Goal: Task Accomplishment & Management: Manage account settings

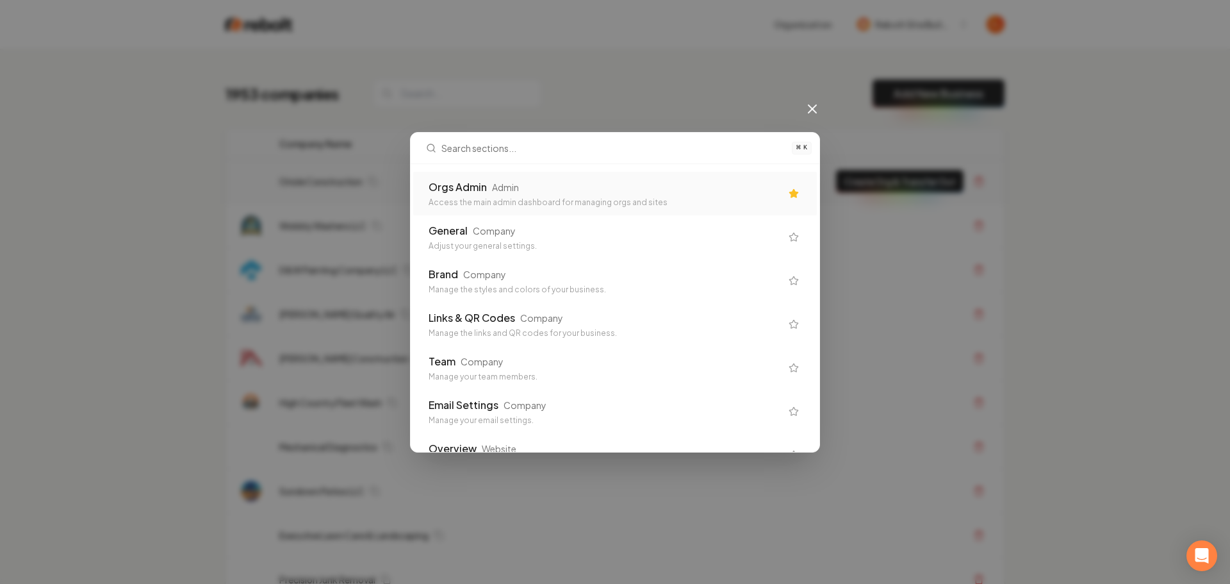
click at [445, 186] on div "Orgs Admin" at bounding box center [458, 186] width 58 height 15
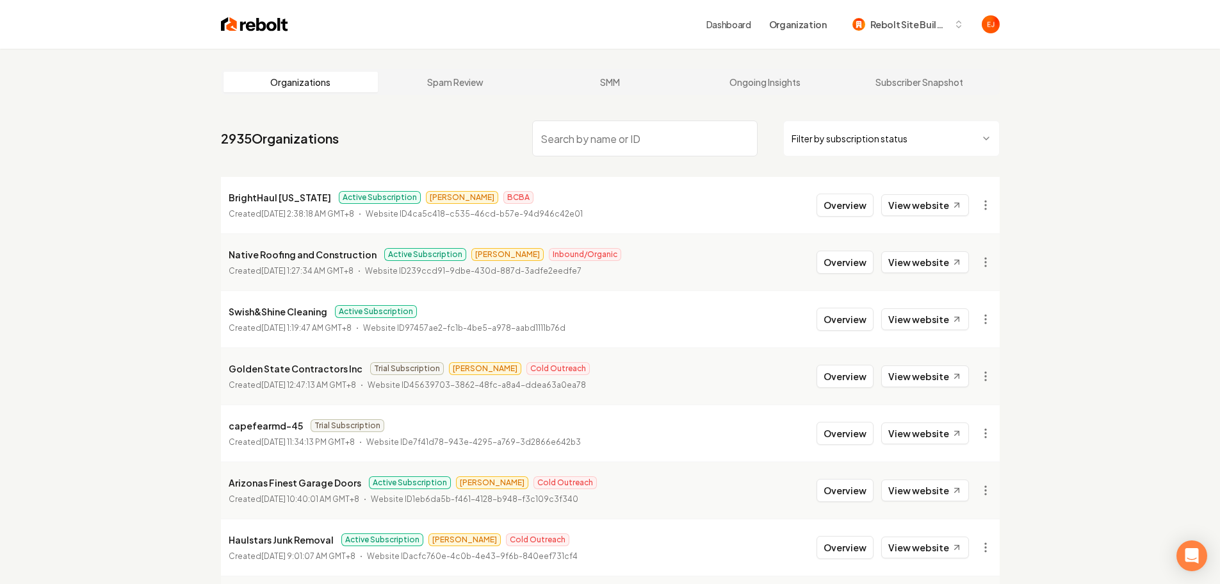
paste input "JW Clean Out LLC"
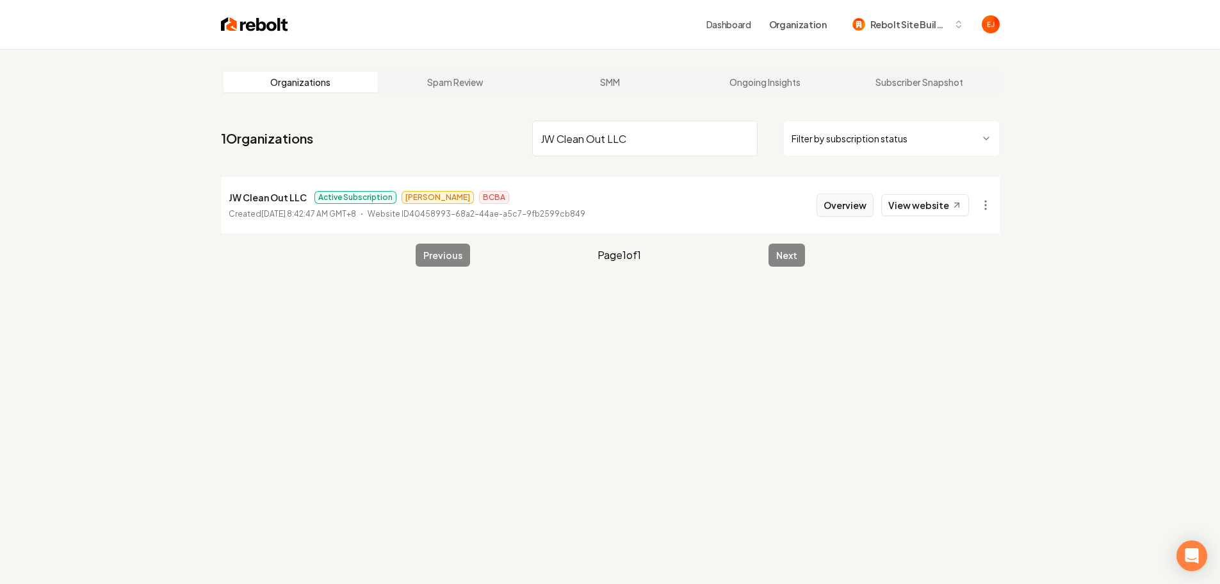
type input "JW Clean Out LLC"
click at [850, 211] on button "Overview" at bounding box center [845, 204] width 57 height 23
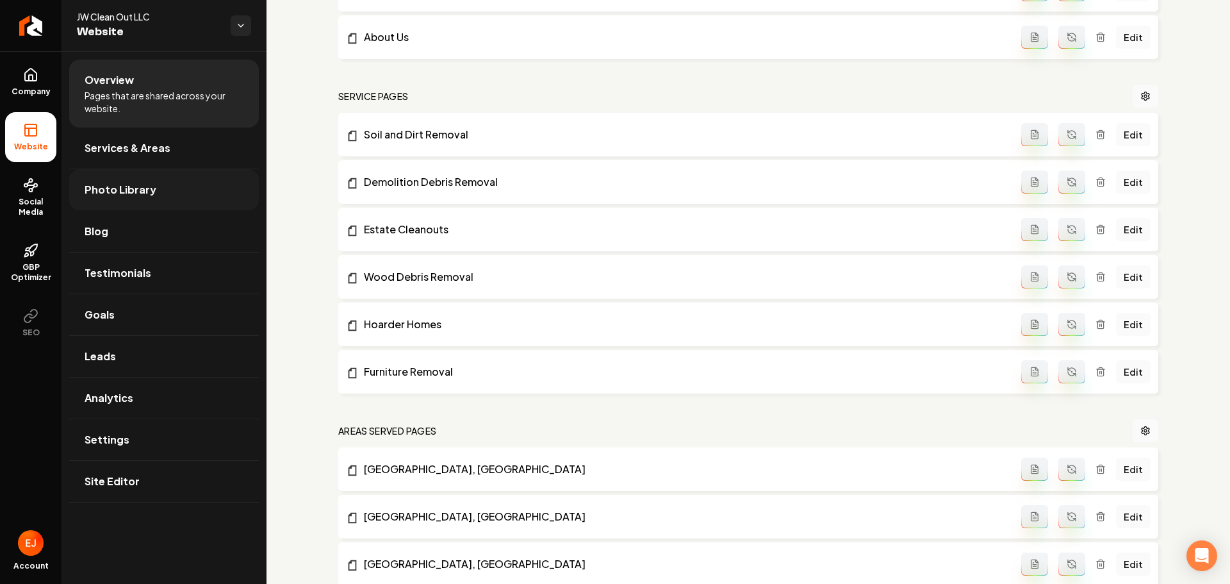
scroll to position [513, 0]
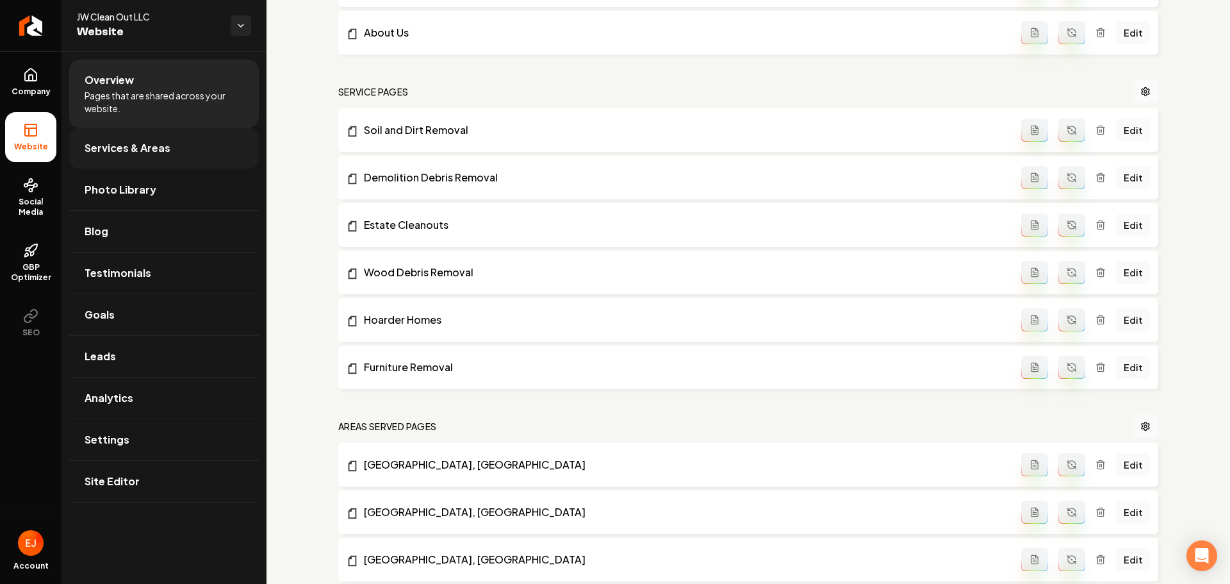
click at [96, 149] on span "Services & Areas" at bounding box center [128, 147] width 86 height 15
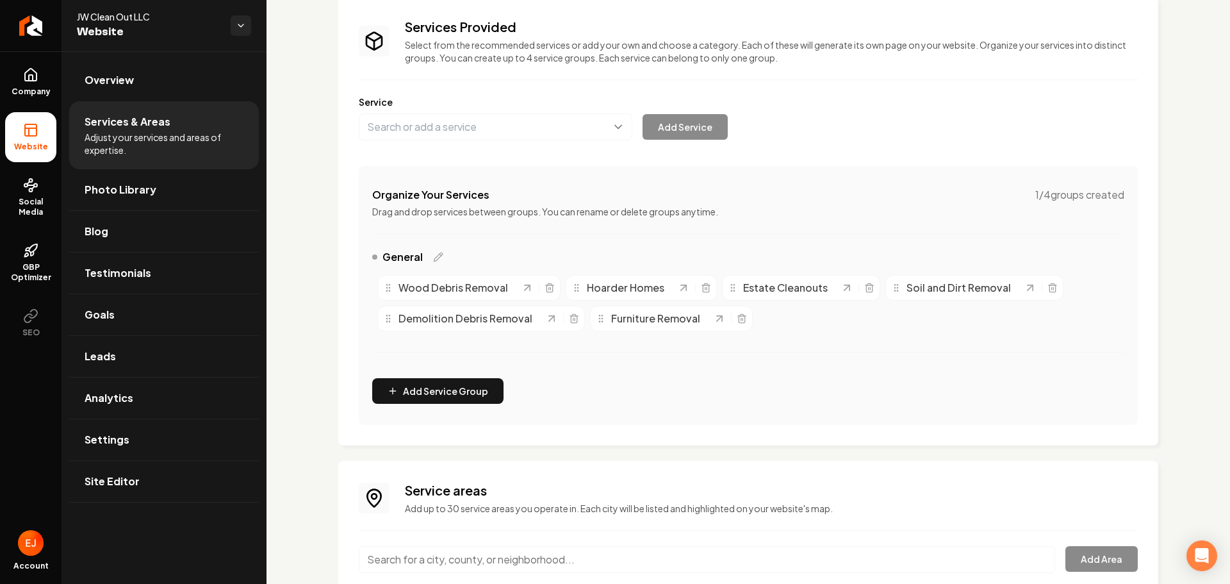
scroll to position [64, 0]
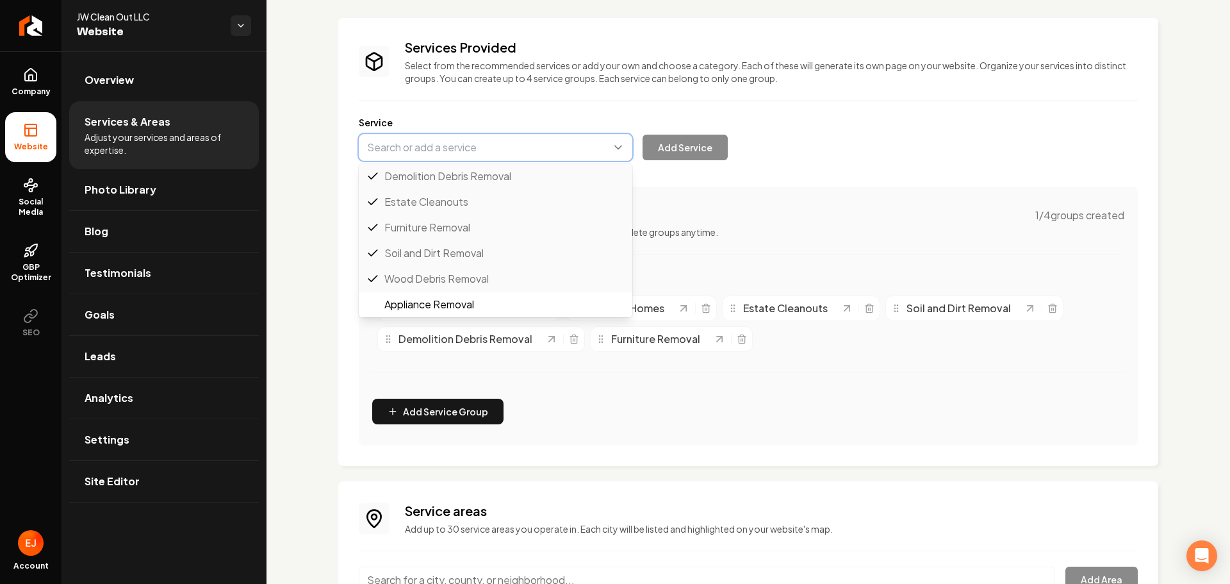
click at [480, 145] on button "Main content area" at bounding box center [496, 147] width 274 height 27
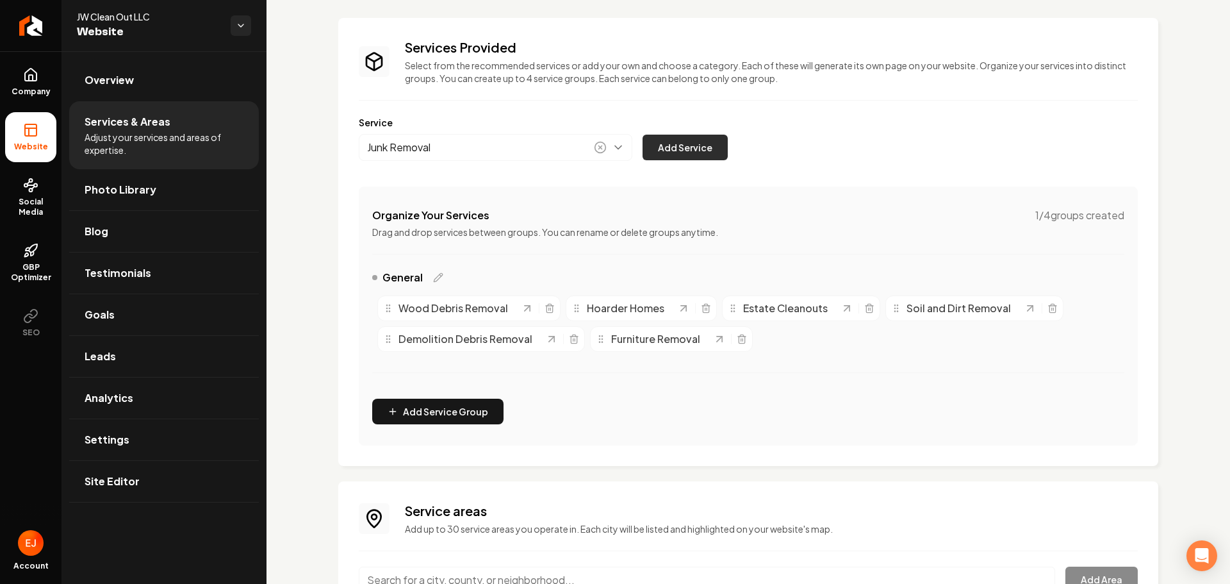
click at [675, 151] on button "Add Service" at bounding box center [685, 148] width 85 height 26
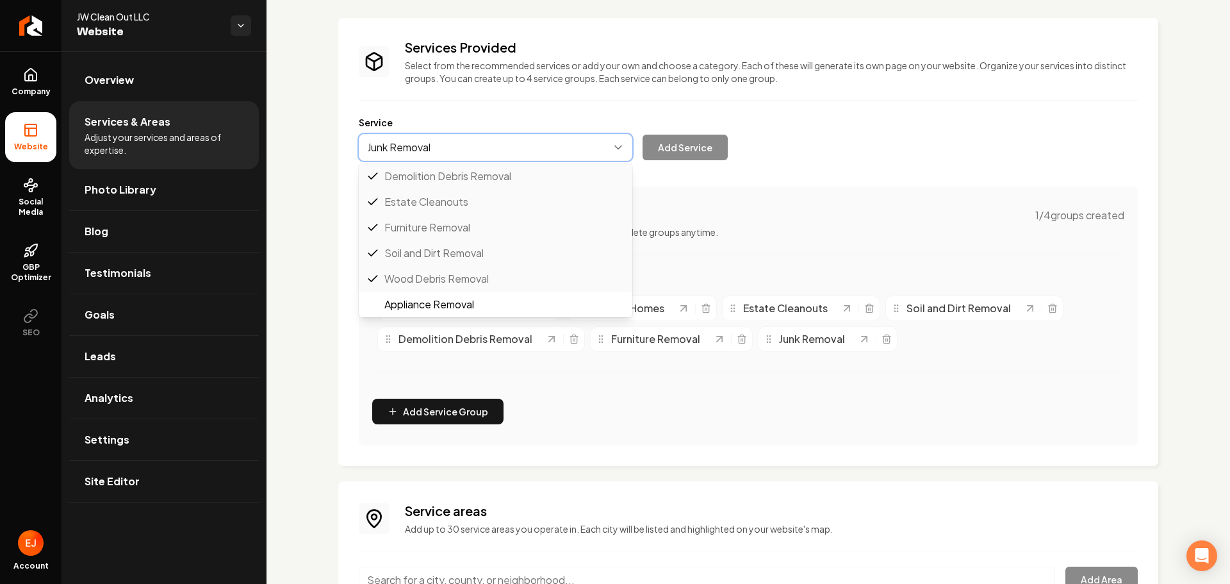
click at [470, 142] on button "Main content area" at bounding box center [496, 147] width 274 height 27
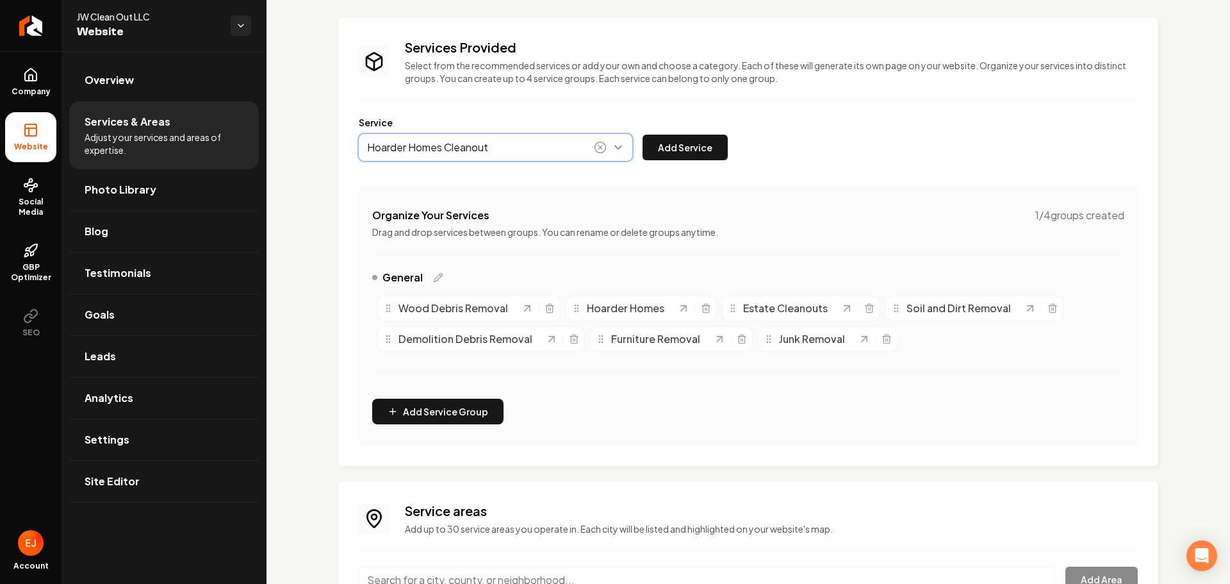
type input "Hoarder Homes Cleanout"
click at [668, 134] on div "Hoarder Homes Cleanout Add Service" at bounding box center [543, 147] width 369 height 27
click at [673, 142] on button "Add Service" at bounding box center [685, 148] width 85 height 26
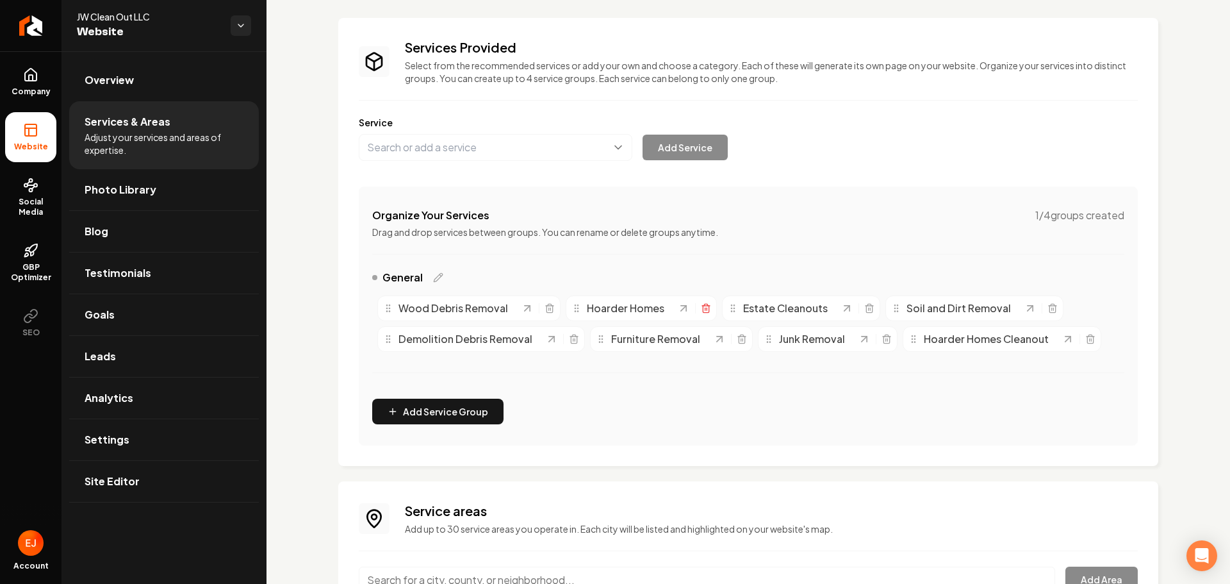
click at [707, 312] on icon "Main content area" at bounding box center [706, 309] width 6 height 7
click at [546, 307] on icon "Main content area" at bounding box center [550, 308] width 10 height 10
click at [709, 311] on icon "Main content area" at bounding box center [708, 308] width 10 height 10
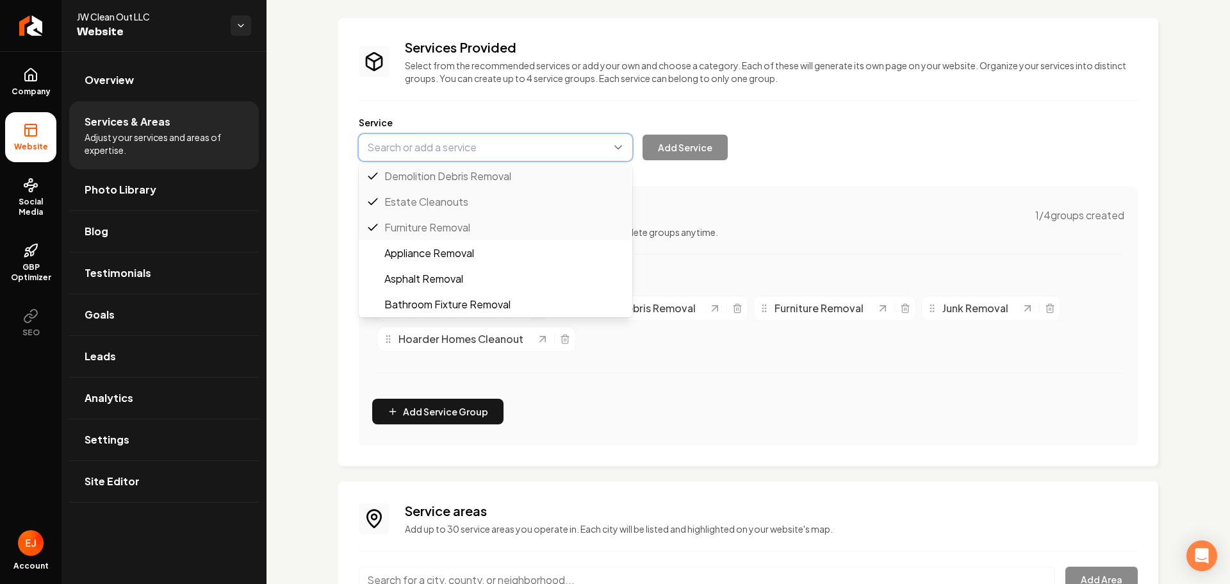
click at [475, 150] on button "Main content area" at bounding box center [496, 147] width 274 height 27
type input "a"
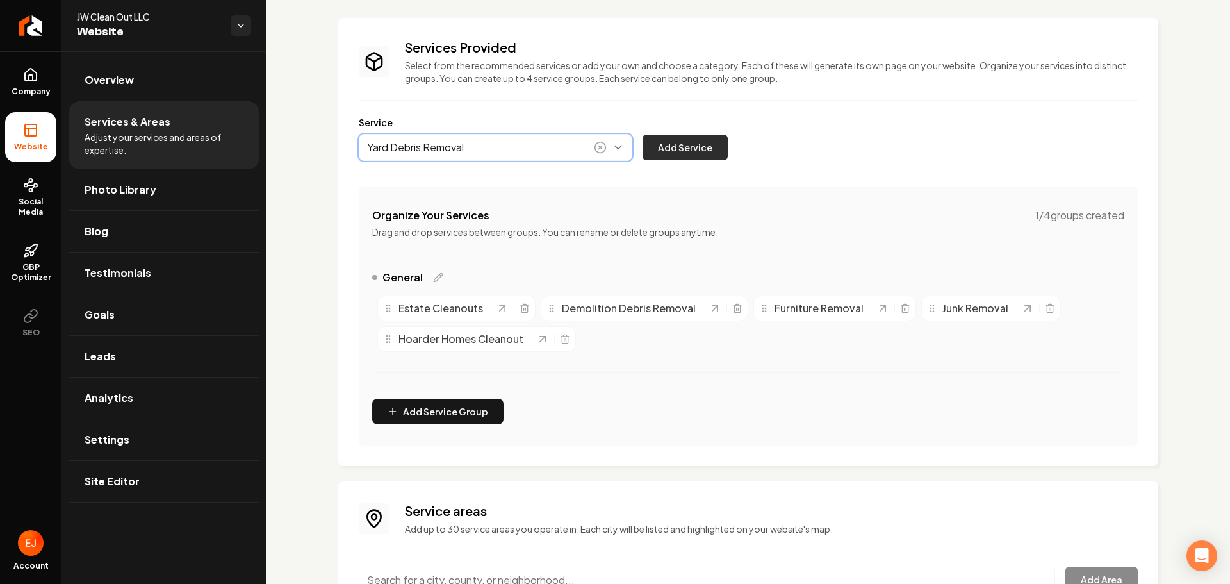
type input "Yard Debris Removal"
click at [659, 151] on button "Add Service" at bounding box center [685, 148] width 85 height 26
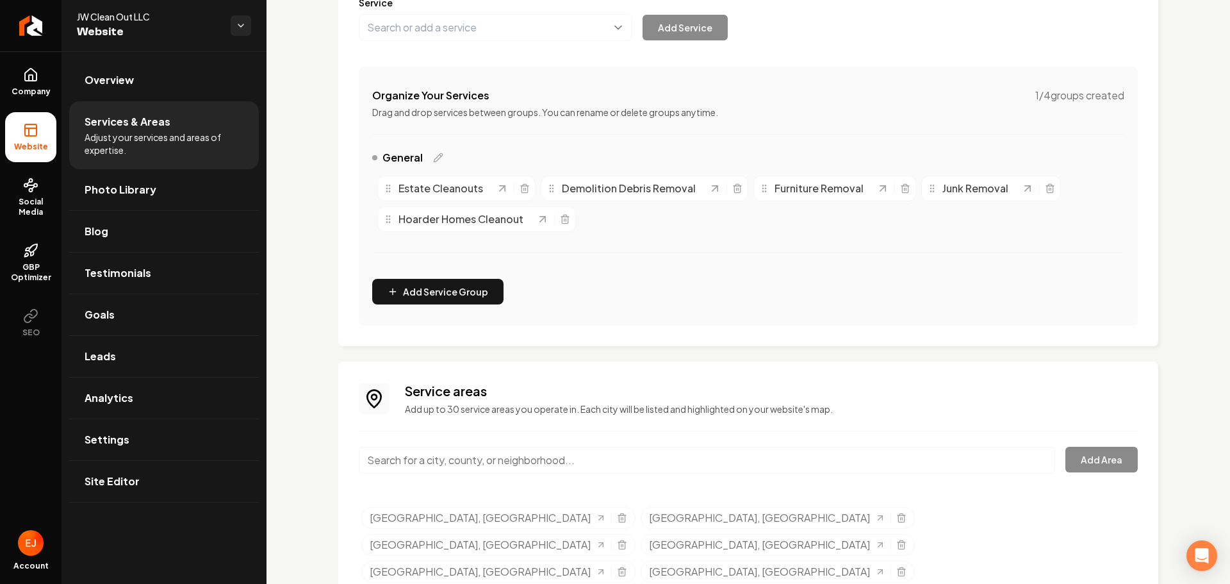
scroll to position [212, 0]
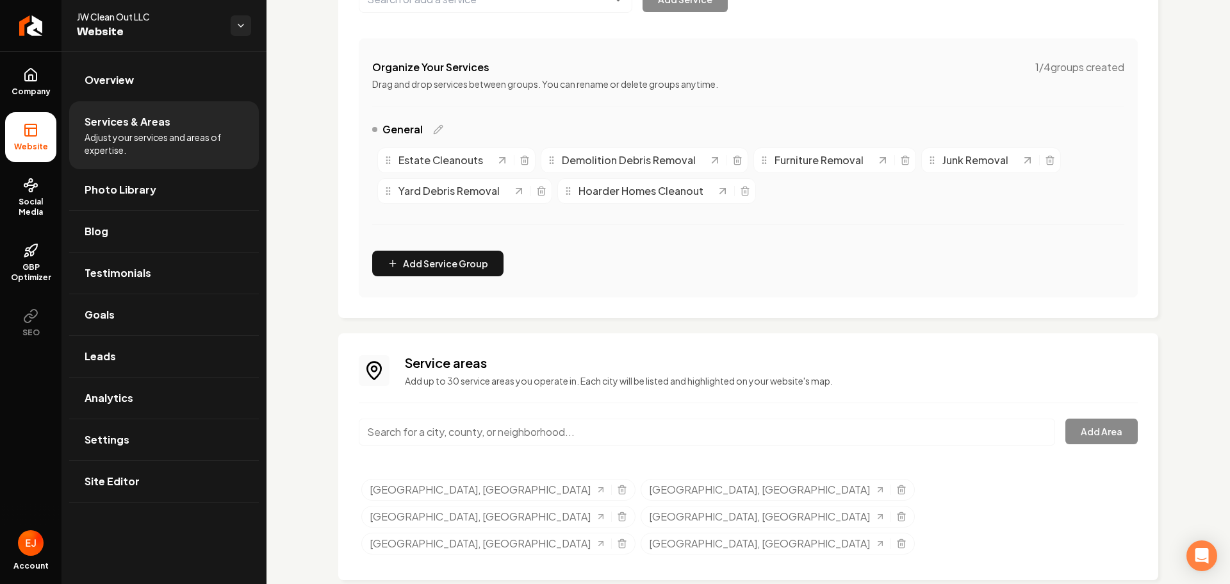
click at [445, 439] on input "Main content area" at bounding box center [707, 431] width 696 height 27
type input "r"
click at [1088, 427] on button "Add Area" at bounding box center [1101, 431] width 72 height 26
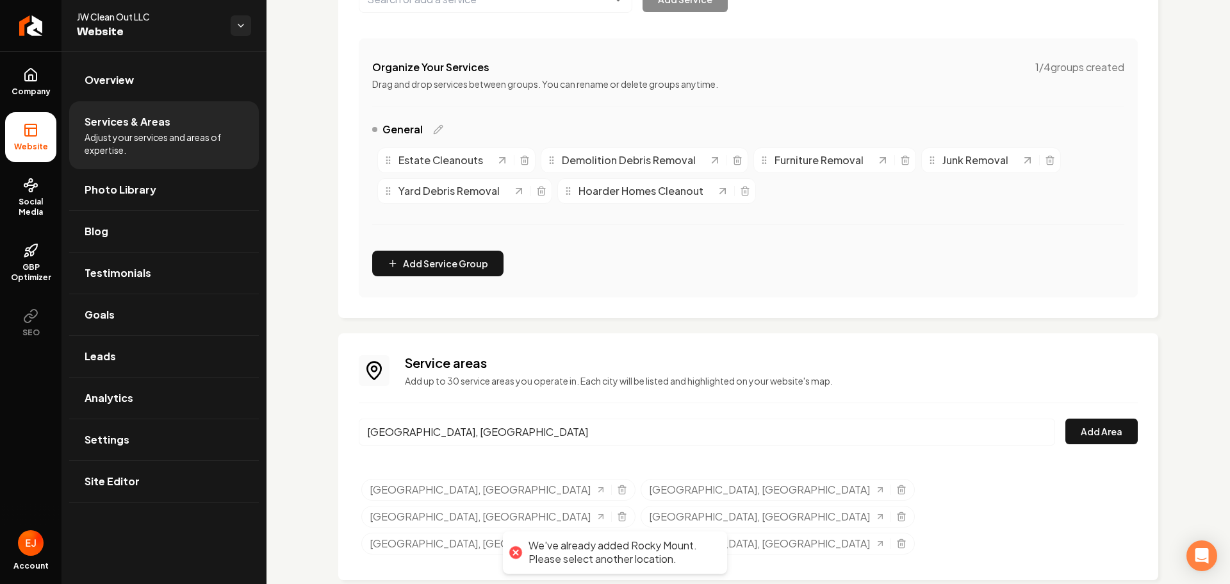
drag, startPoint x: 504, startPoint y: 430, endPoint x: 321, endPoint y: 427, distance: 182.6
click at [322, 427] on div "Services Provided Select from the recommended services or add your own and choo…" at bounding box center [749, 224] width 964 height 771
drag, startPoint x: 441, startPoint y: 426, endPoint x: 344, endPoint y: 427, distance: 96.7
click at [344, 427] on div "Service areas Add up to 30 service areas you operate in. Each city will be list…" at bounding box center [748, 456] width 820 height 247
click at [1101, 427] on button "Add Area" at bounding box center [1101, 431] width 72 height 26
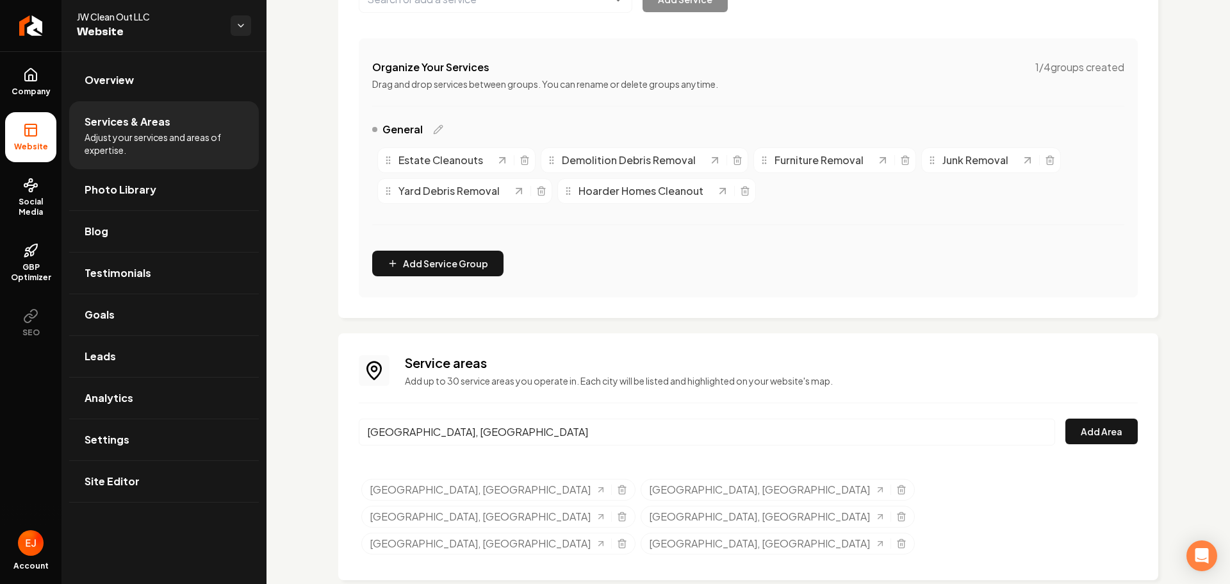
drag, startPoint x: 439, startPoint y: 434, endPoint x: 320, endPoint y: 426, distance: 120.1
click at [320, 426] on div "Services Provided Select from the recommended services or add your own and choo…" at bounding box center [749, 224] width 964 height 771
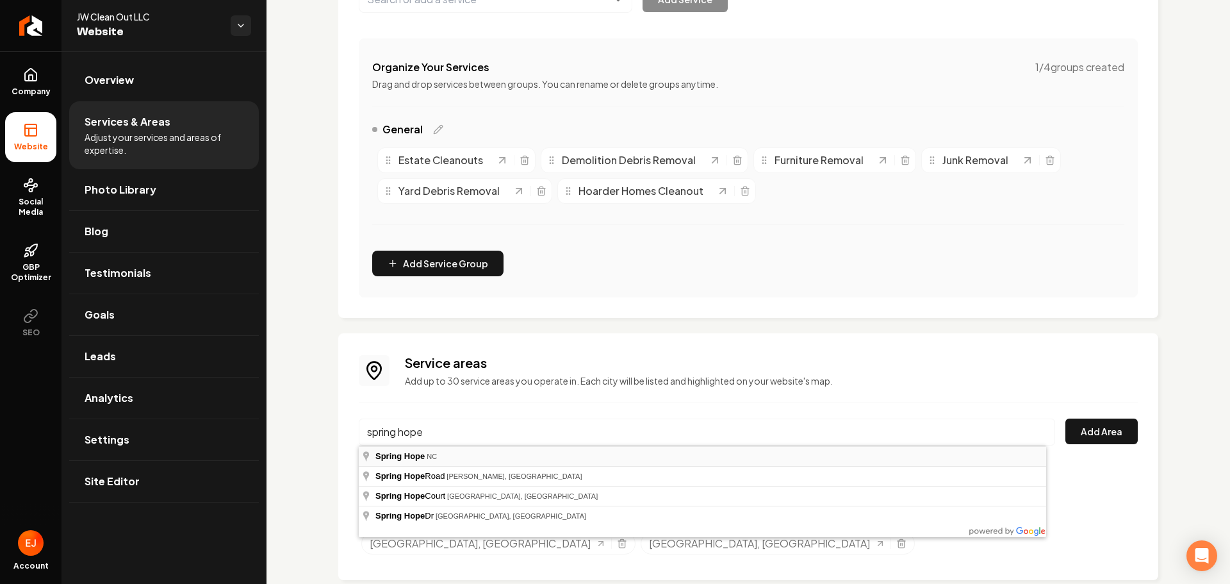
type input "Spring Hope, [GEOGRAPHIC_DATA]"
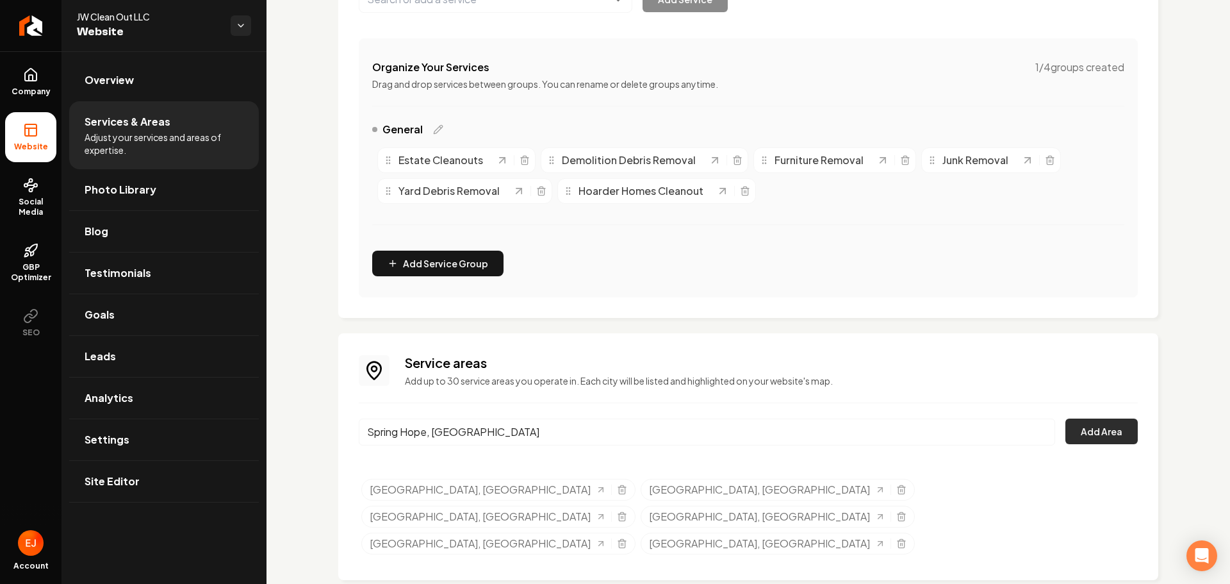
click at [1104, 419] on button "Add Area" at bounding box center [1101, 431] width 72 height 26
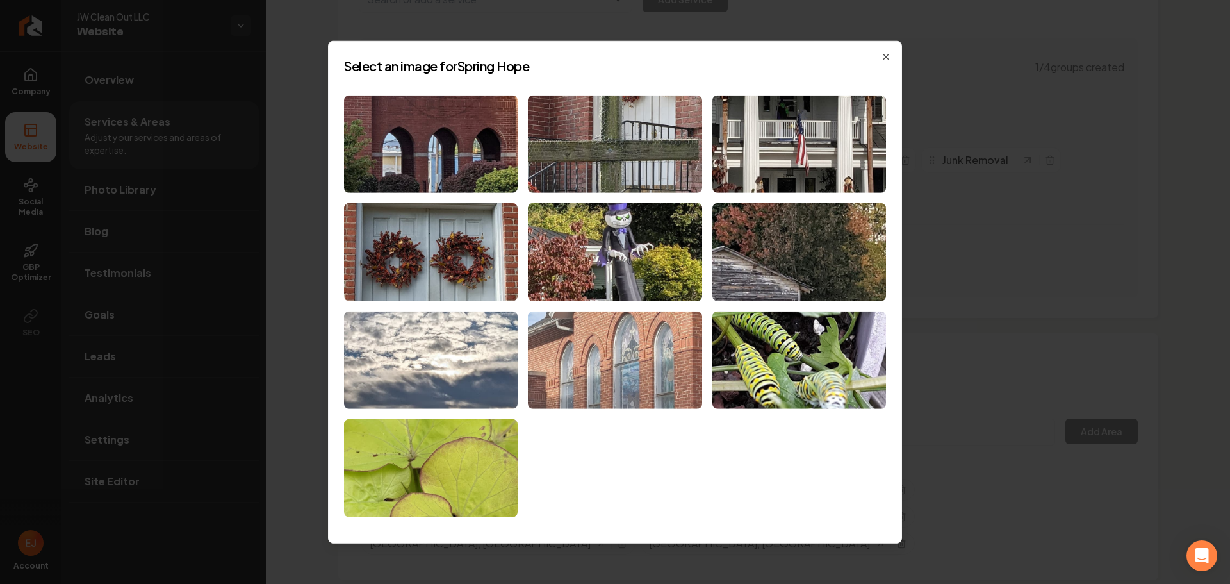
click at [596, 379] on img at bounding box center [615, 360] width 174 height 98
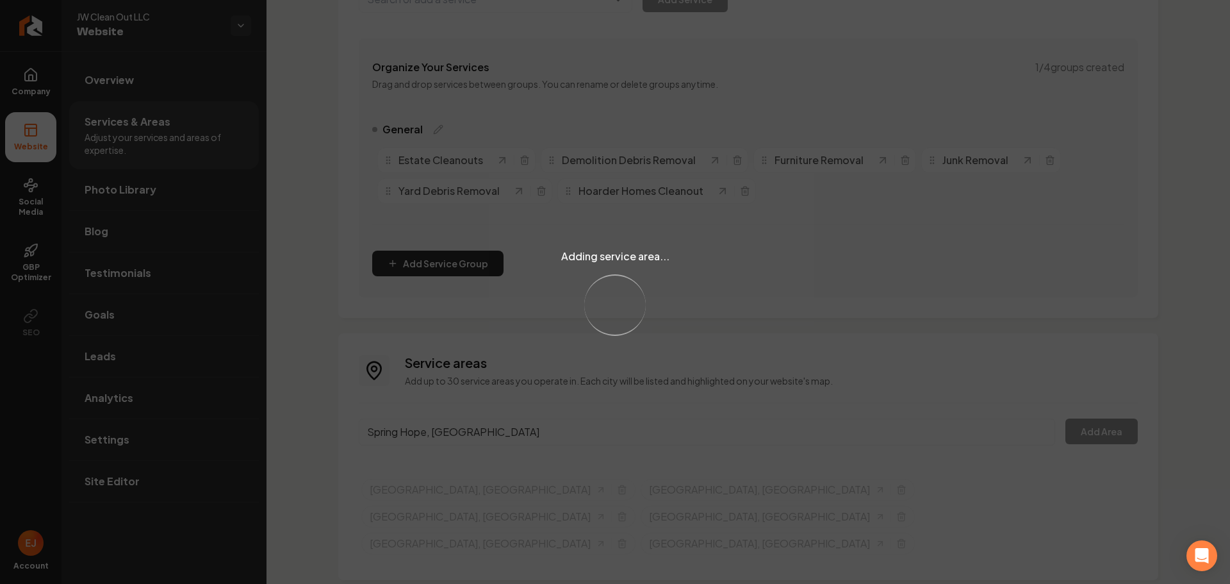
click at [488, 429] on div "Adding service area... Loading..." at bounding box center [615, 292] width 1230 height 584
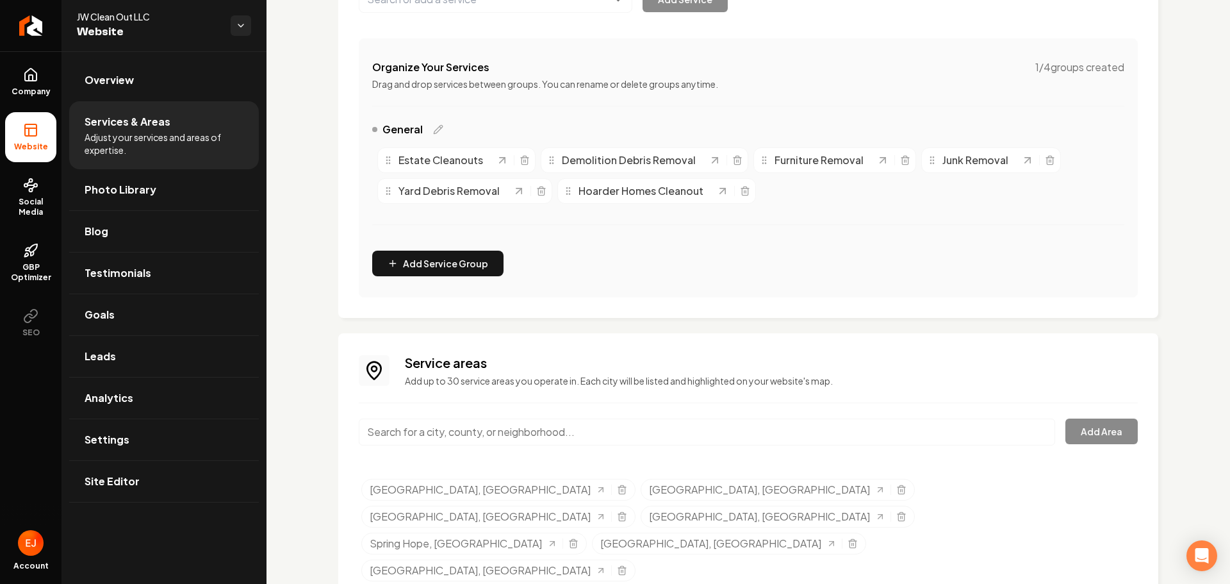
click at [487, 429] on input "Main content area" at bounding box center [707, 431] width 696 height 27
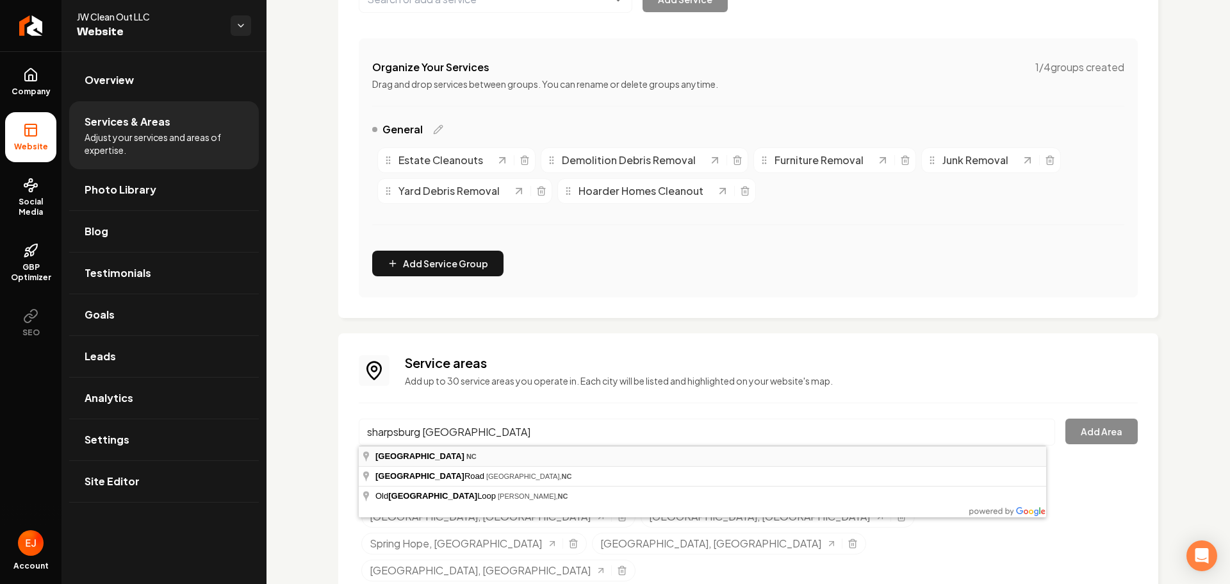
type input "[GEOGRAPHIC_DATA], [GEOGRAPHIC_DATA]"
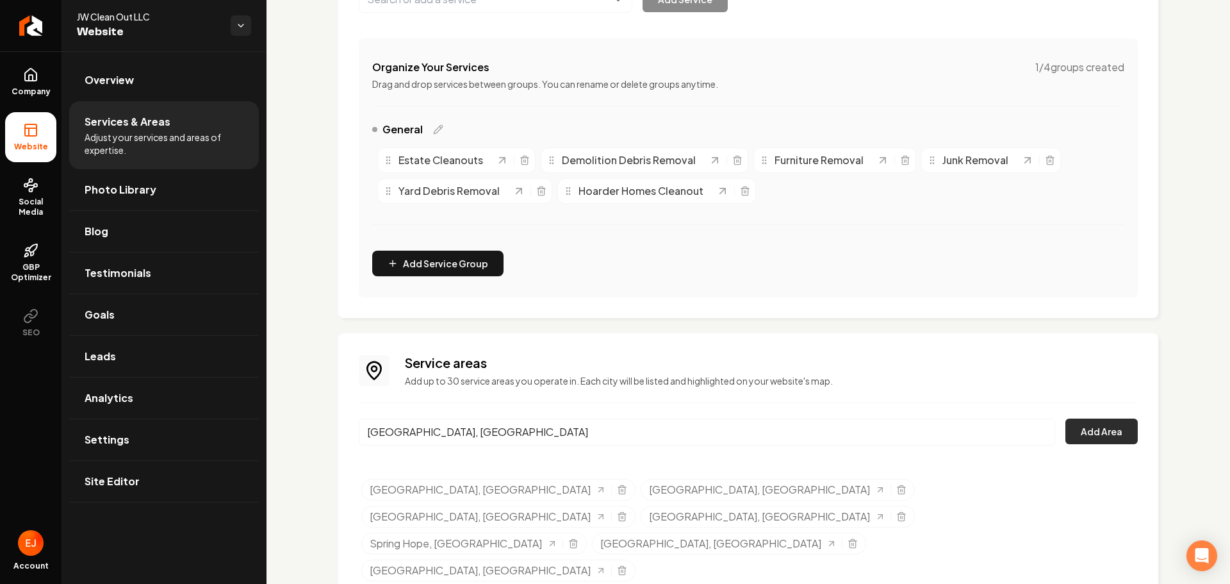
click at [1095, 431] on button "Add Area" at bounding box center [1101, 431] width 72 height 26
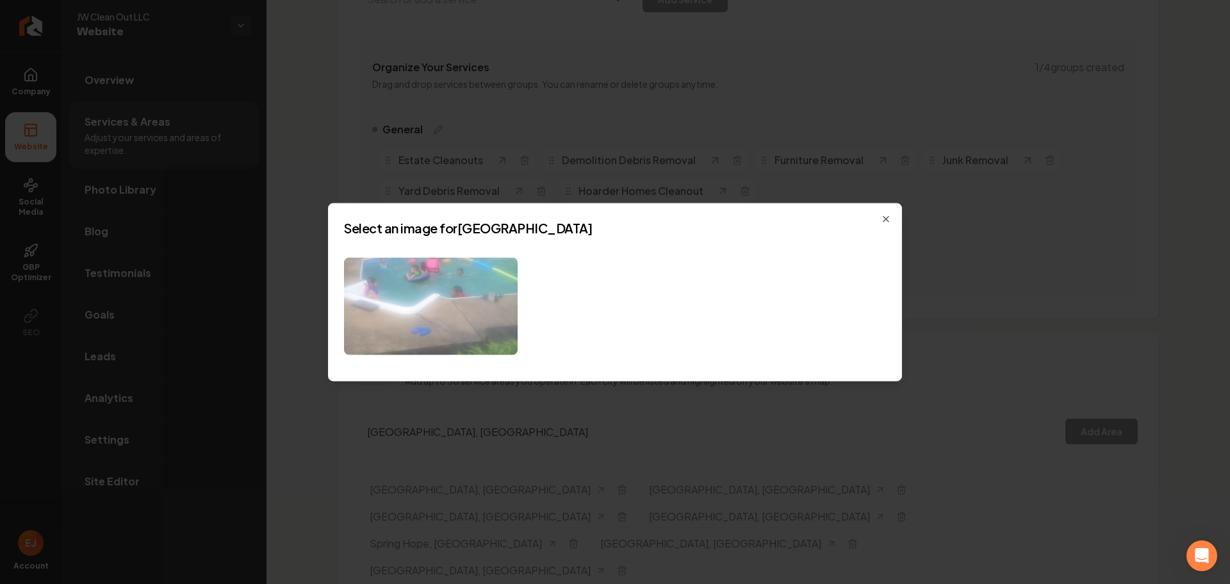
click at [402, 281] on img at bounding box center [431, 306] width 174 height 98
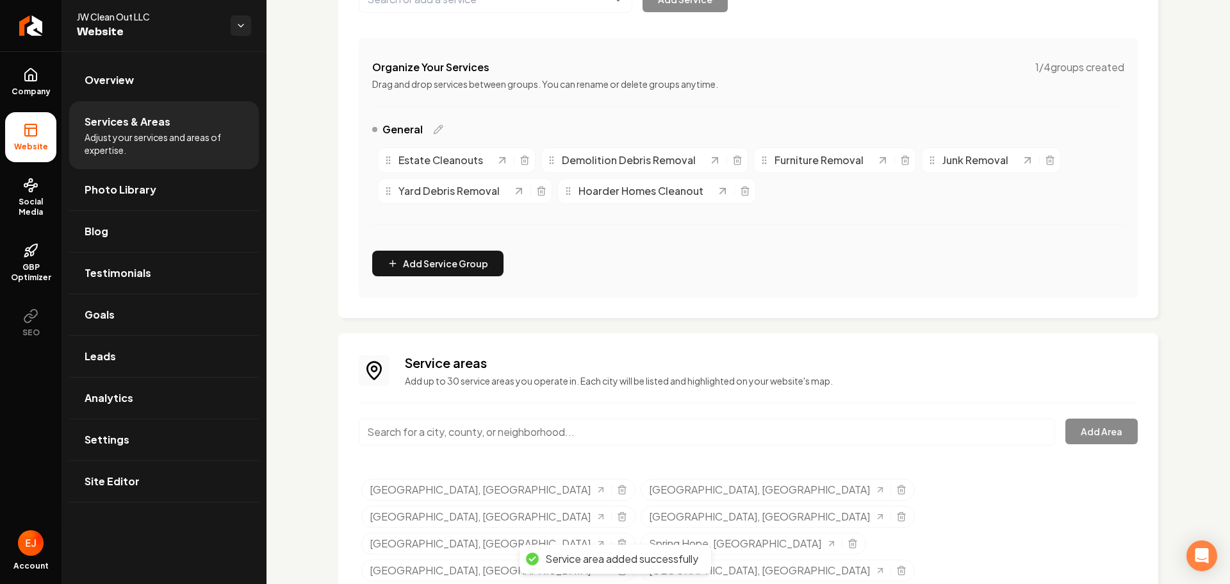
click at [596, 438] on input "Main content area" at bounding box center [707, 431] width 696 height 27
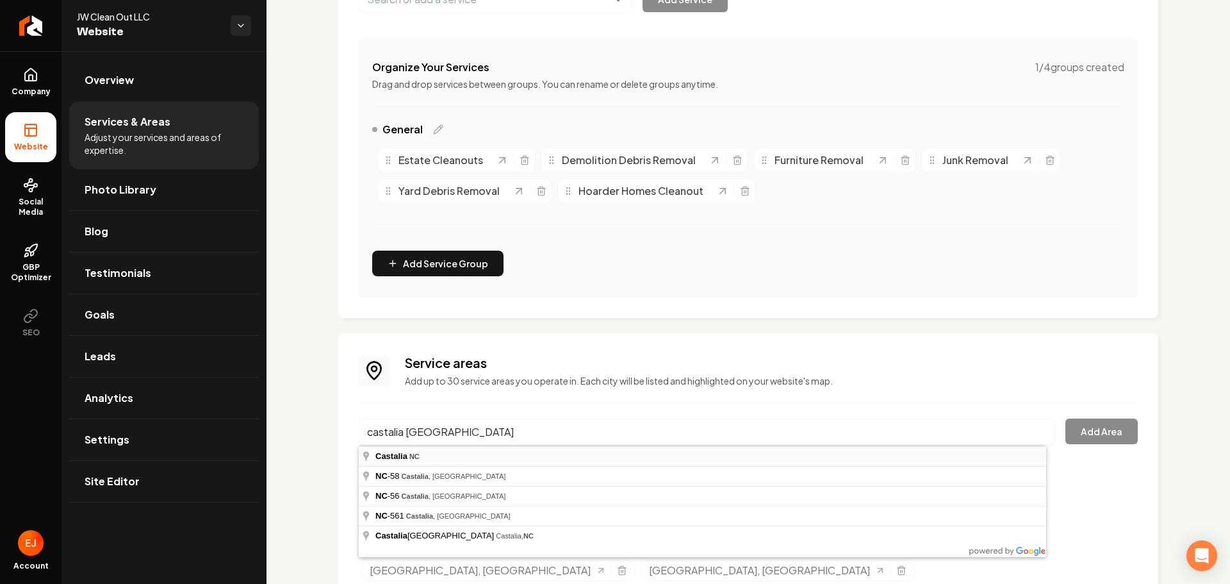
type input "Castalia, [GEOGRAPHIC_DATA]"
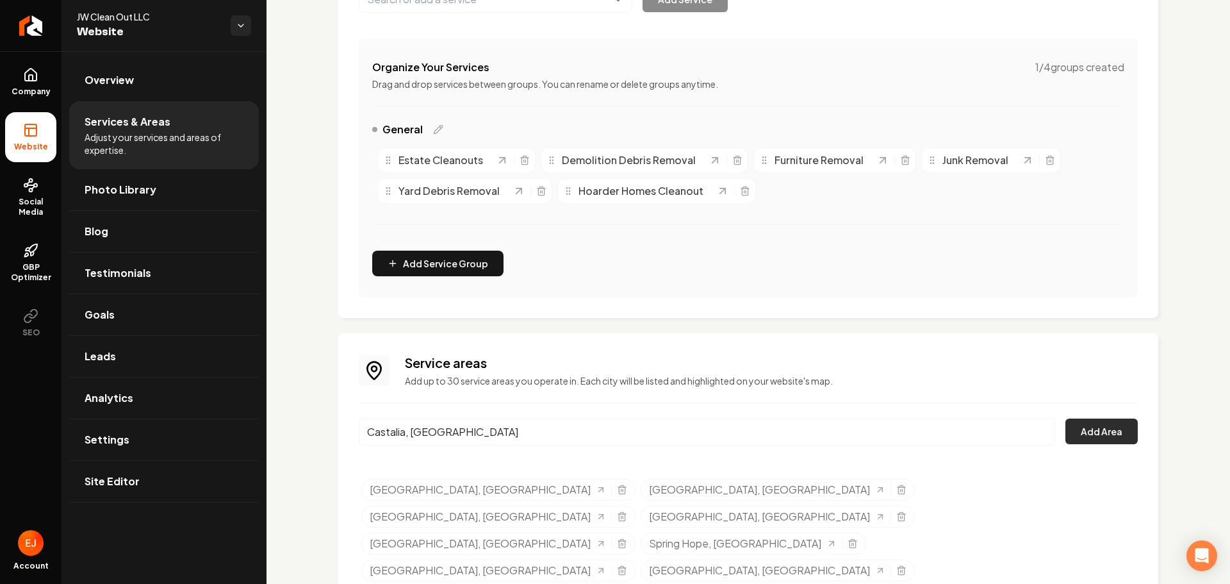
click at [1065, 434] on button "Add Area" at bounding box center [1101, 431] width 72 height 26
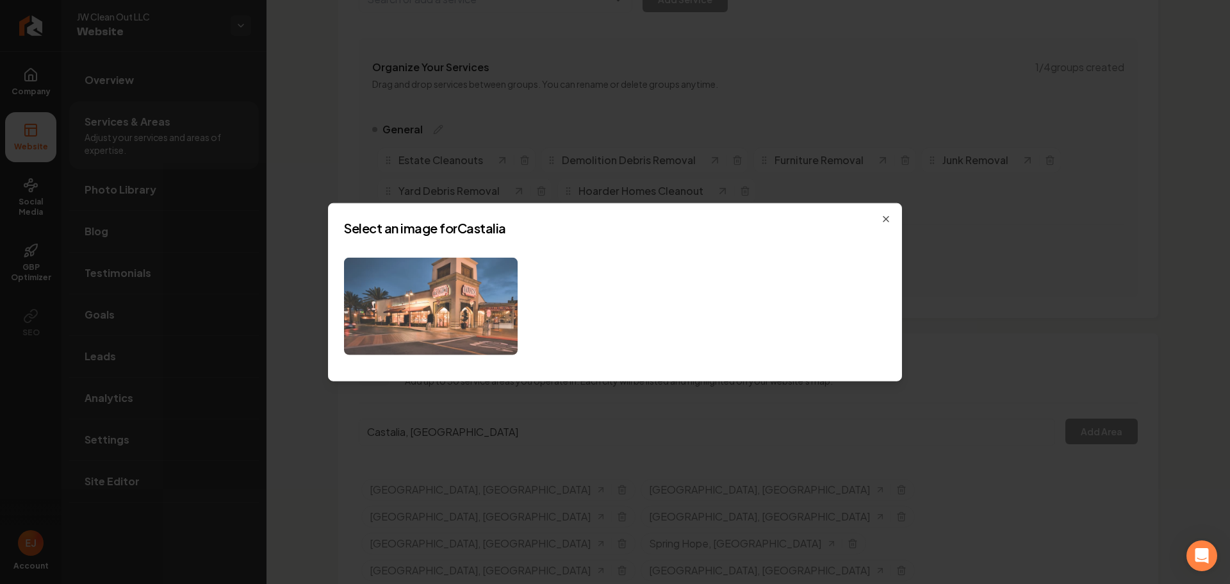
click at [463, 298] on img at bounding box center [431, 306] width 174 height 98
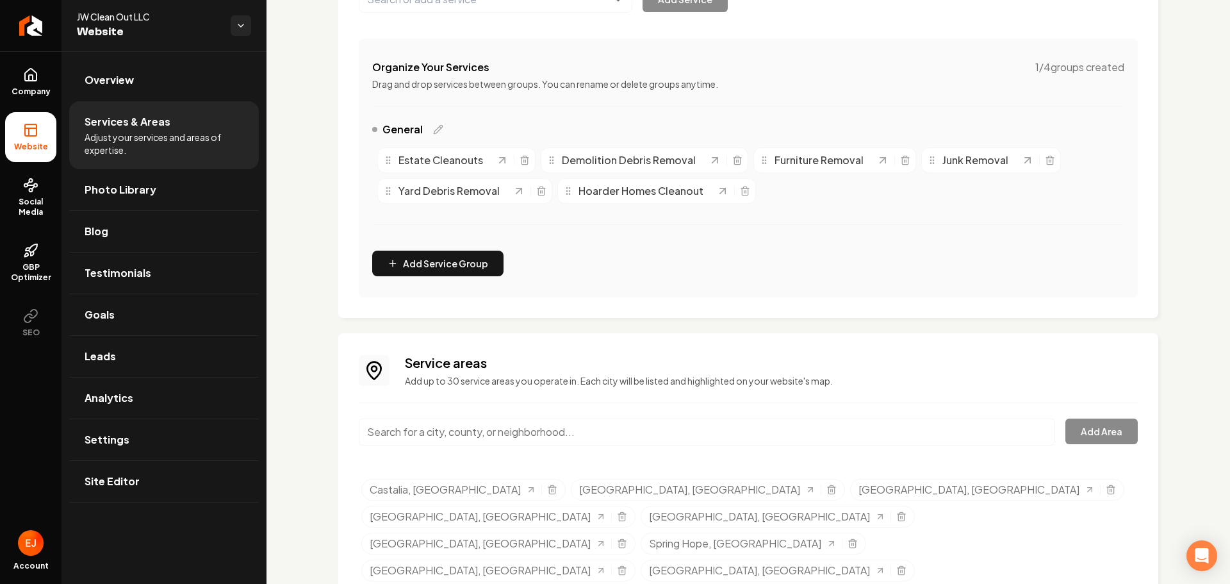
click at [549, 423] on input "Main content area" at bounding box center [707, 431] width 696 height 27
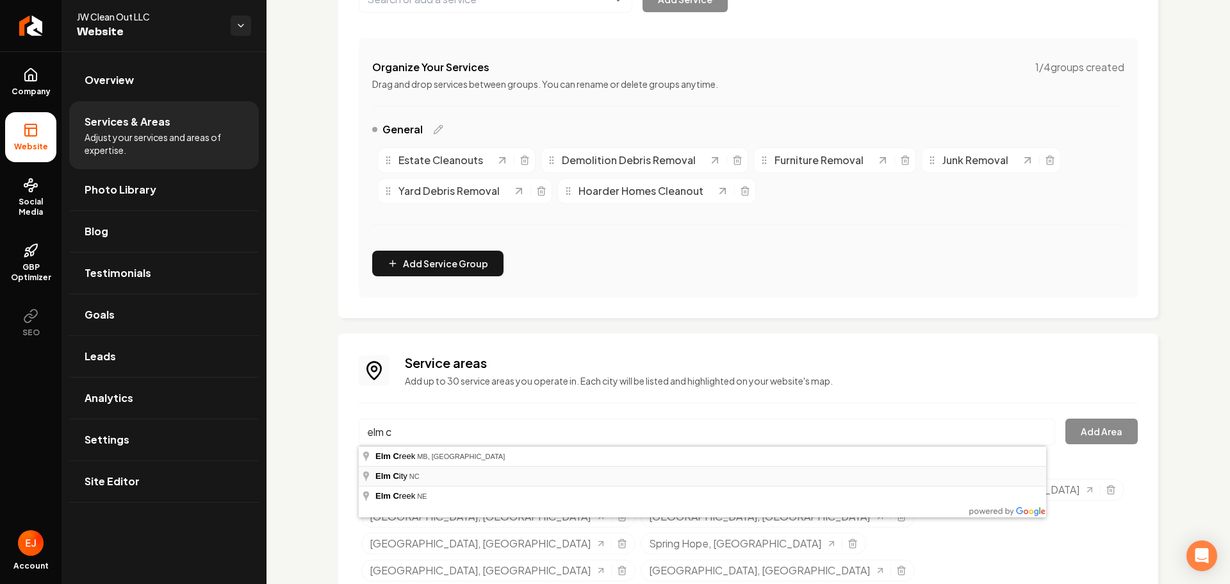
type input "[GEOGRAPHIC_DATA], [GEOGRAPHIC_DATA]"
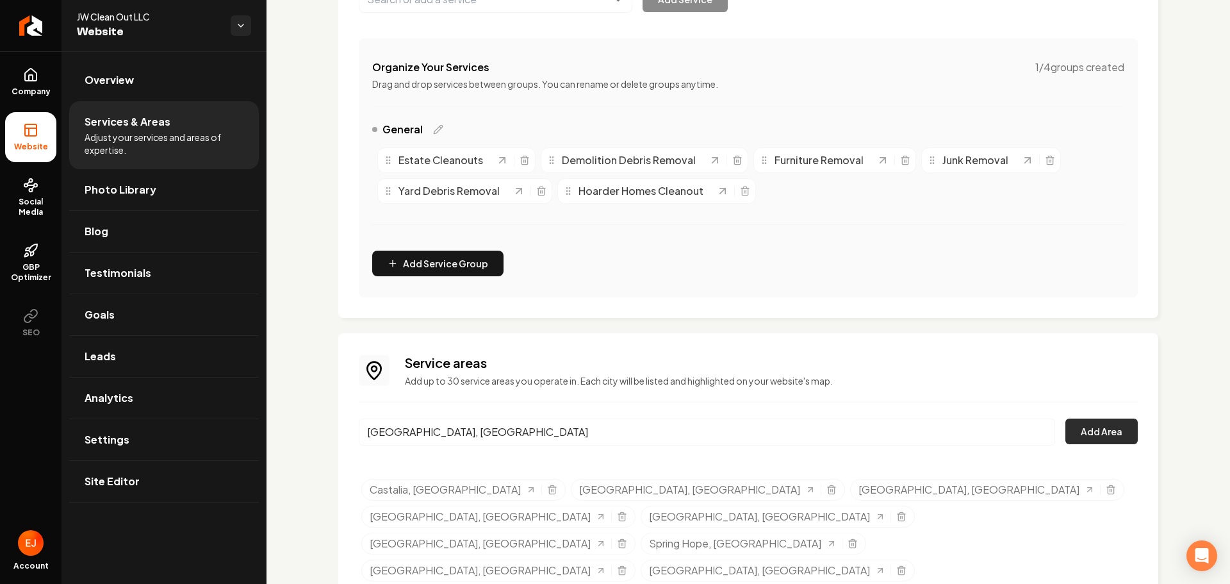
click at [1081, 441] on button "Add Area" at bounding box center [1101, 431] width 72 height 26
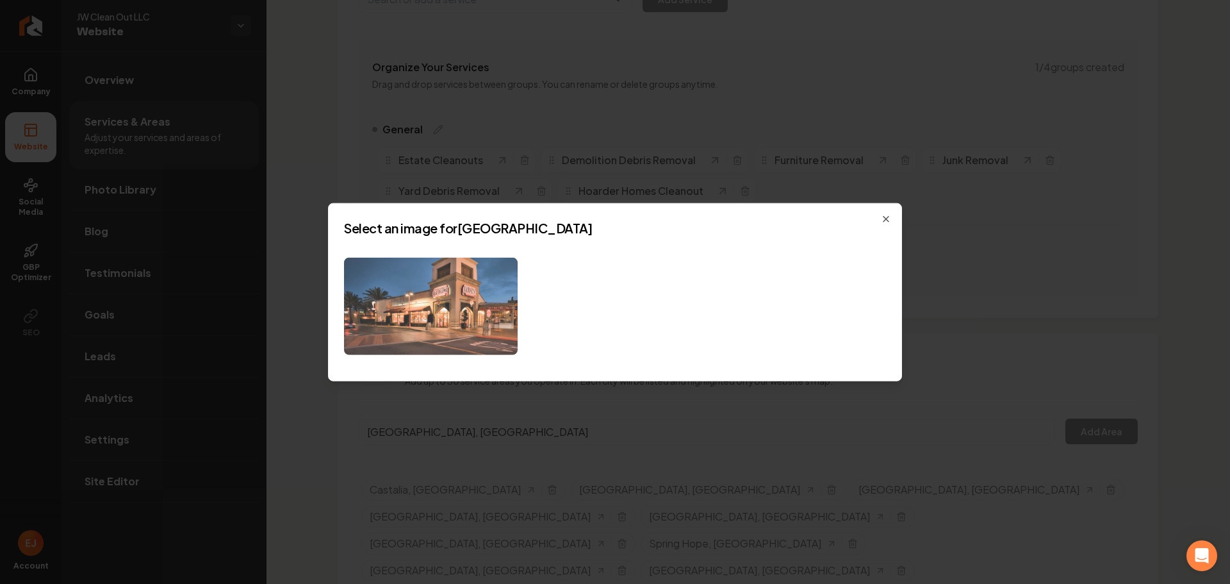
click at [445, 305] on img at bounding box center [431, 306] width 174 height 98
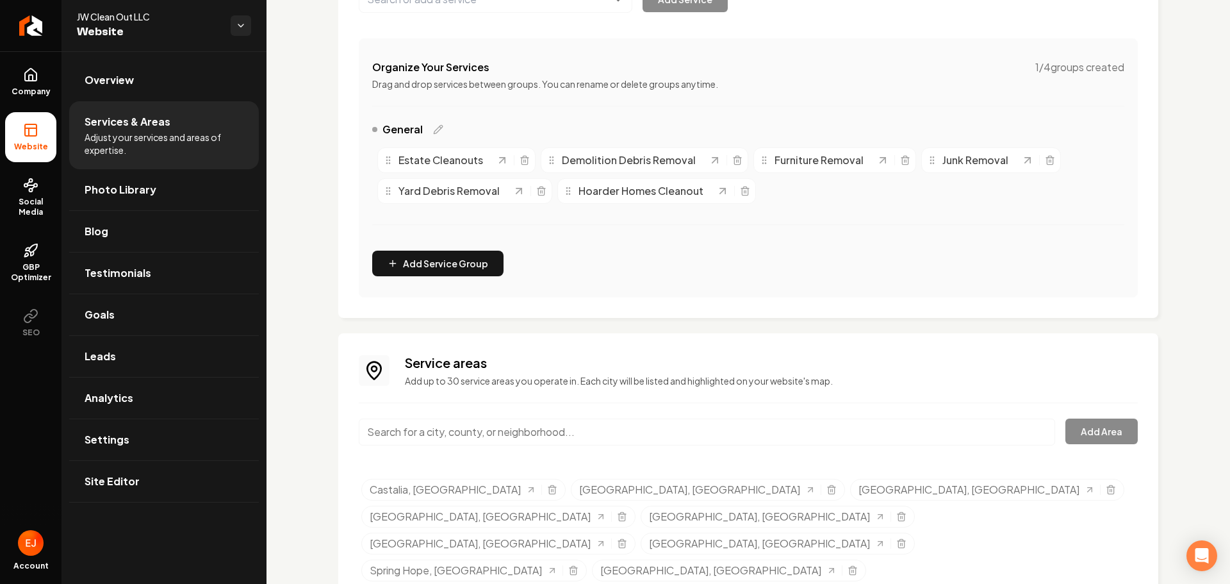
click at [446, 431] on input "Main content area" at bounding box center [707, 431] width 696 height 27
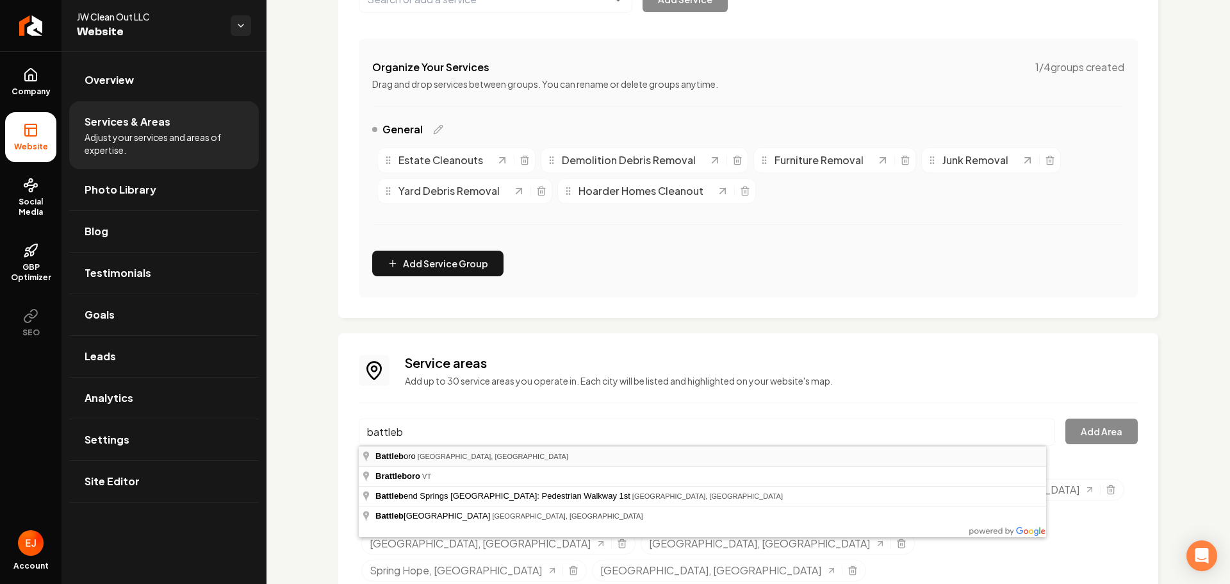
type input "[GEOGRAPHIC_DATA], [GEOGRAPHIC_DATA], [GEOGRAPHIC_DATA]"
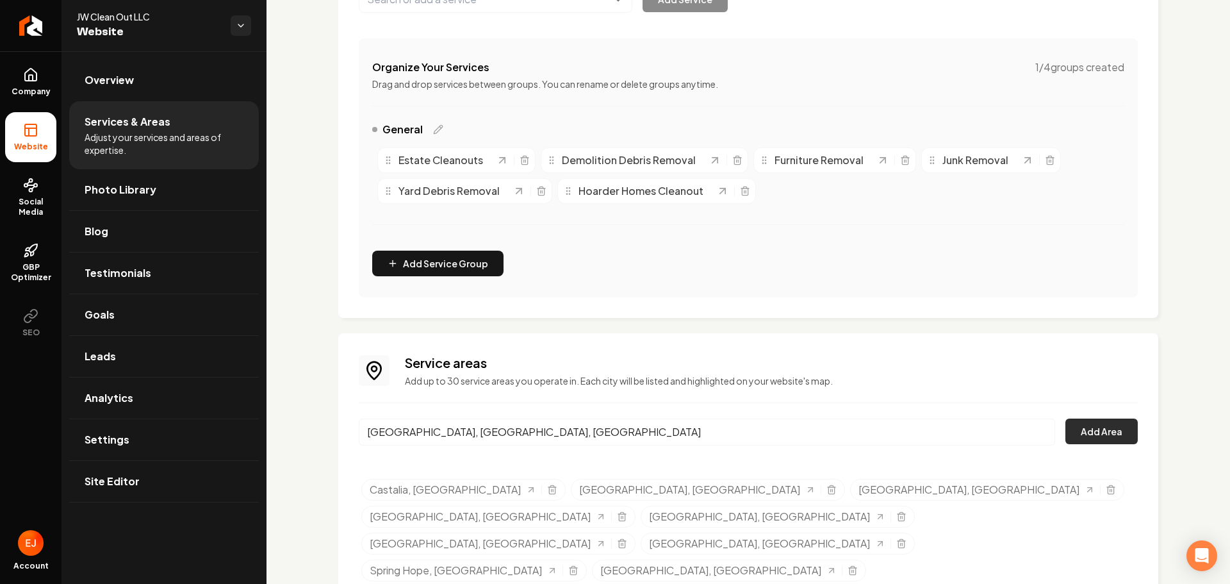
click at [1102, 435] on button "Add Area" at bounding box center [1101, 431] width 72 height 26
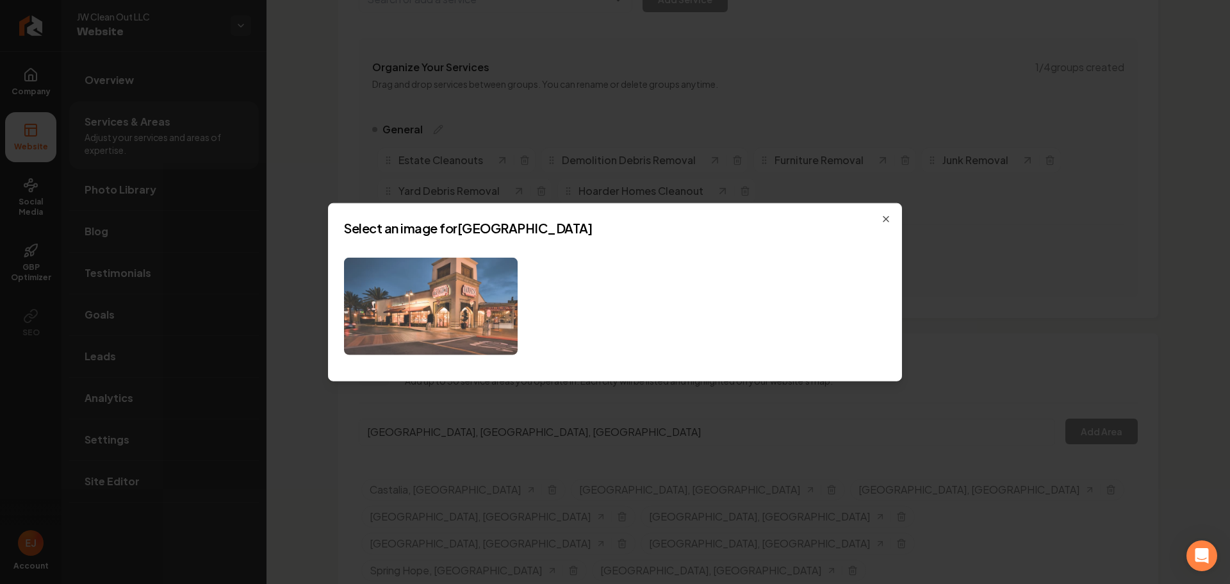
click at [445, 290] on img at bounding box center [431, 306] width 174 height 98
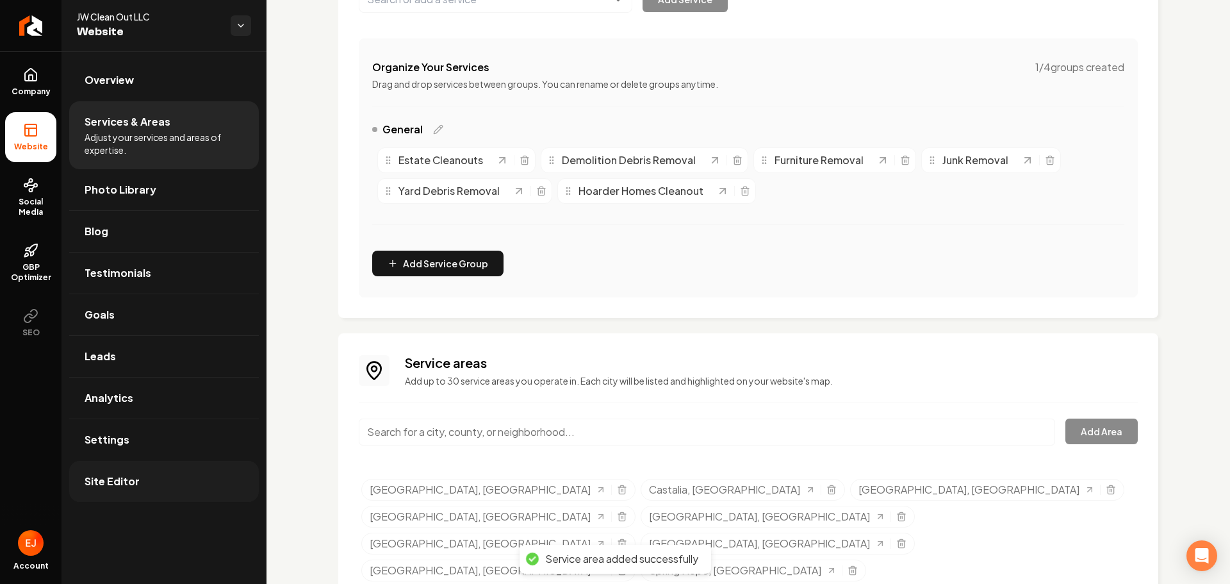
click at [127, 495] on link "Site Editor" at bounding box center [164, 481] width 190 height 41
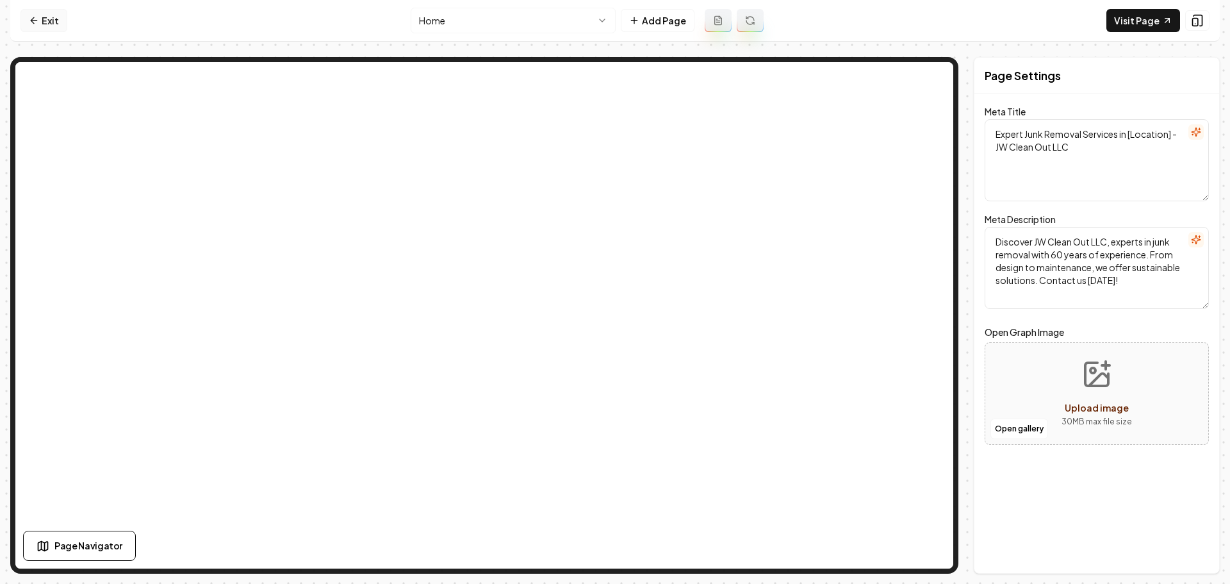
click at [46, 19] on link "Exit" at bounding box center [44, 20] width 47 height 23
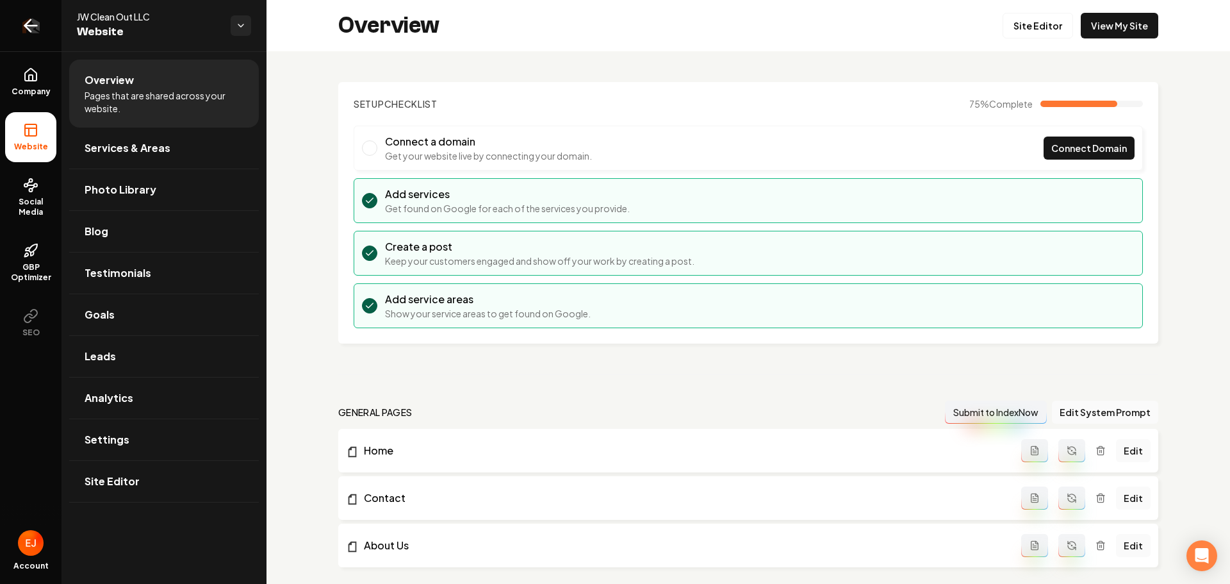
click at [47, 27] on link "Return to dashboard" at bounding box center [31, 25] width 62 height 51
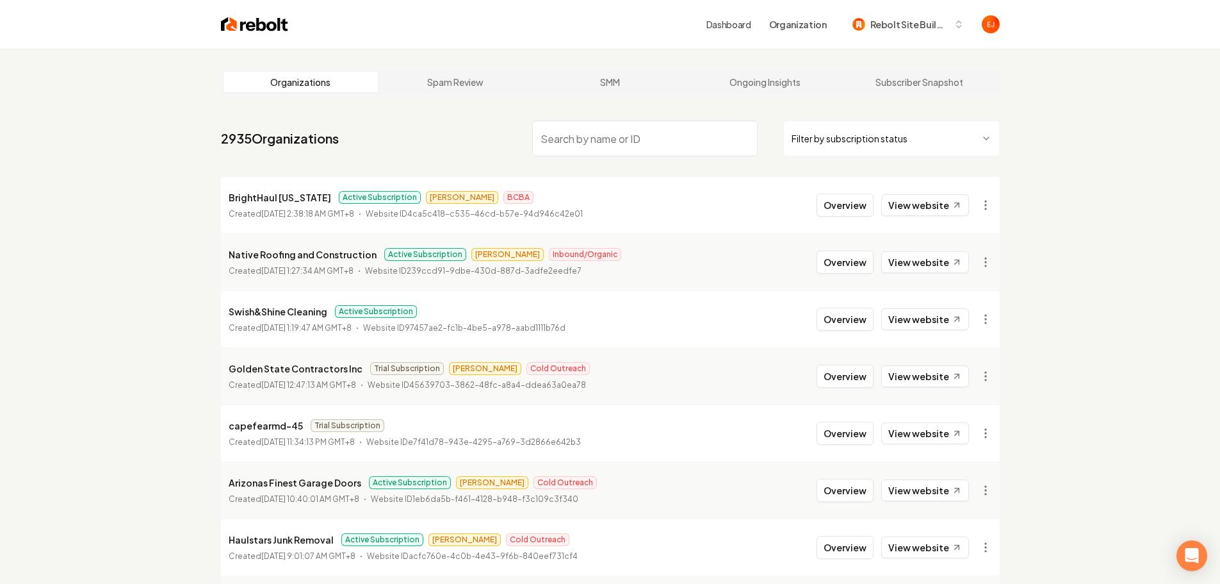
click at [611, 133] on input "search" at bounding box center [645, 138] width 226 height 36
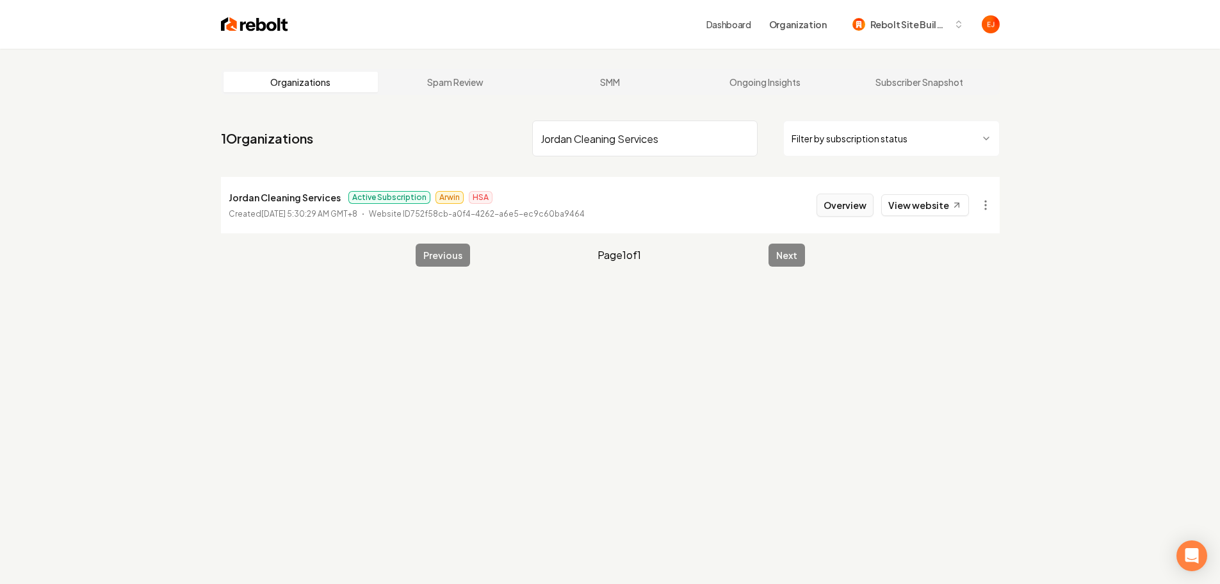
type input "Jordan Cleaning Services"
click at [846, 212] on button "Overview" at bounding box center [845, 204] width 57 height 23
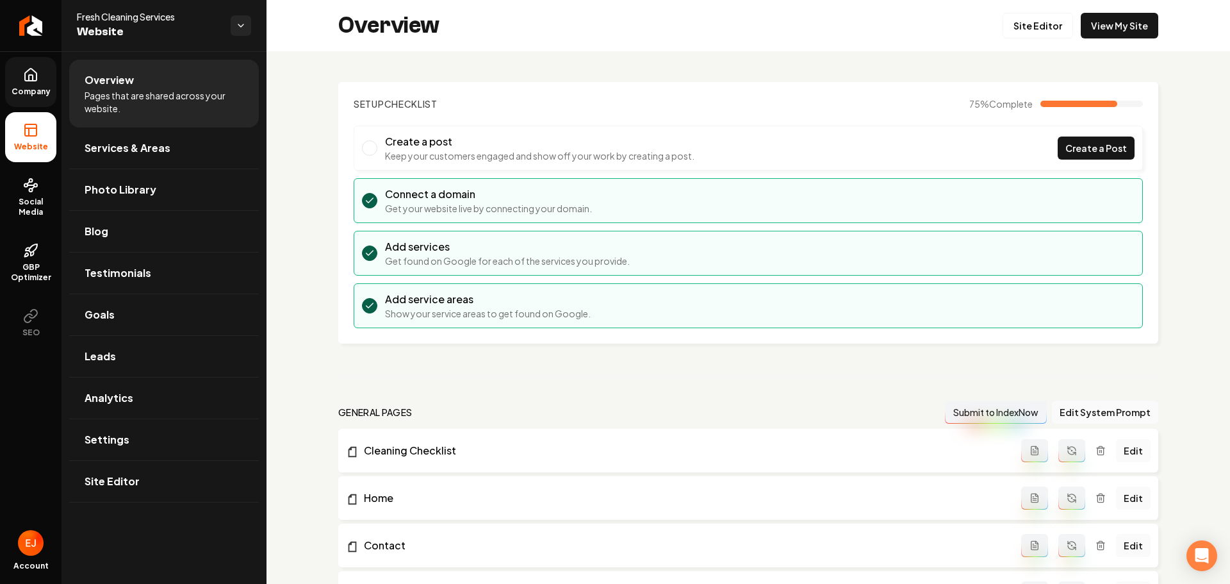
click at [34, 87] on span "Company" at bounding box center [30, 91] width 49 height 10
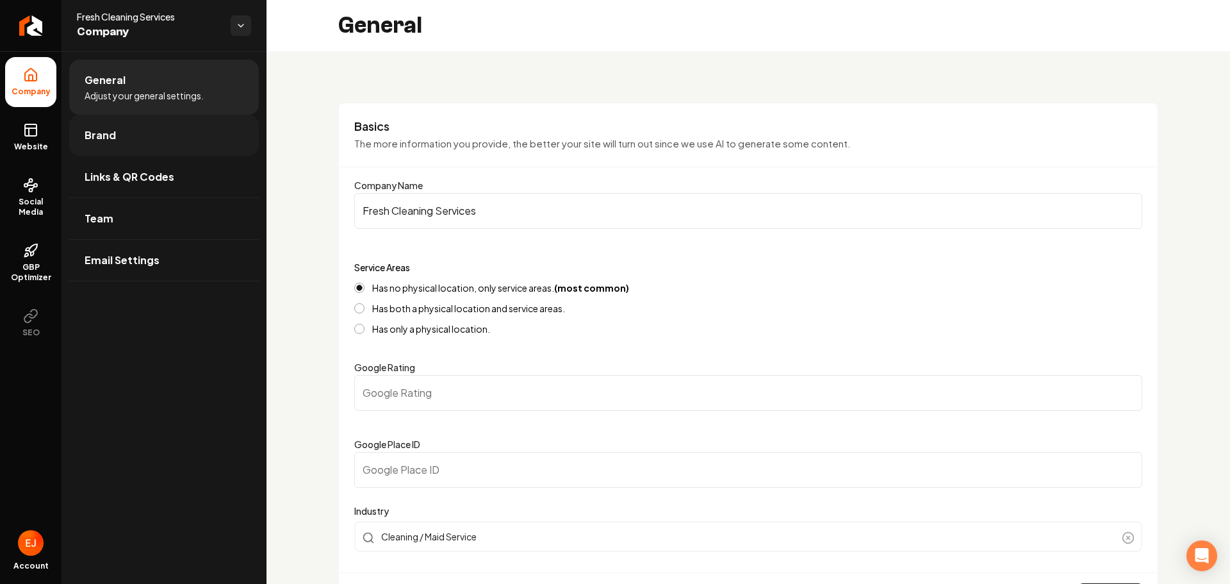
click at [119, 144] on link "Brand" at bounding box center [164, 135] width 190 height 41
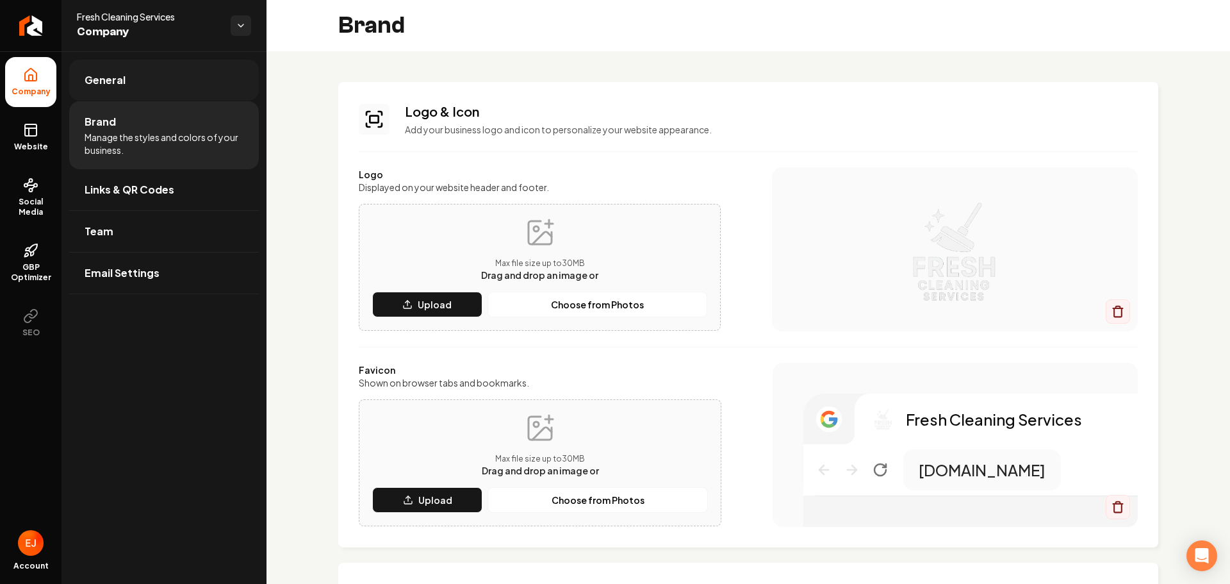
click at [122, 94] on link "General" at bounding box center [164, 80] width 190 height 41
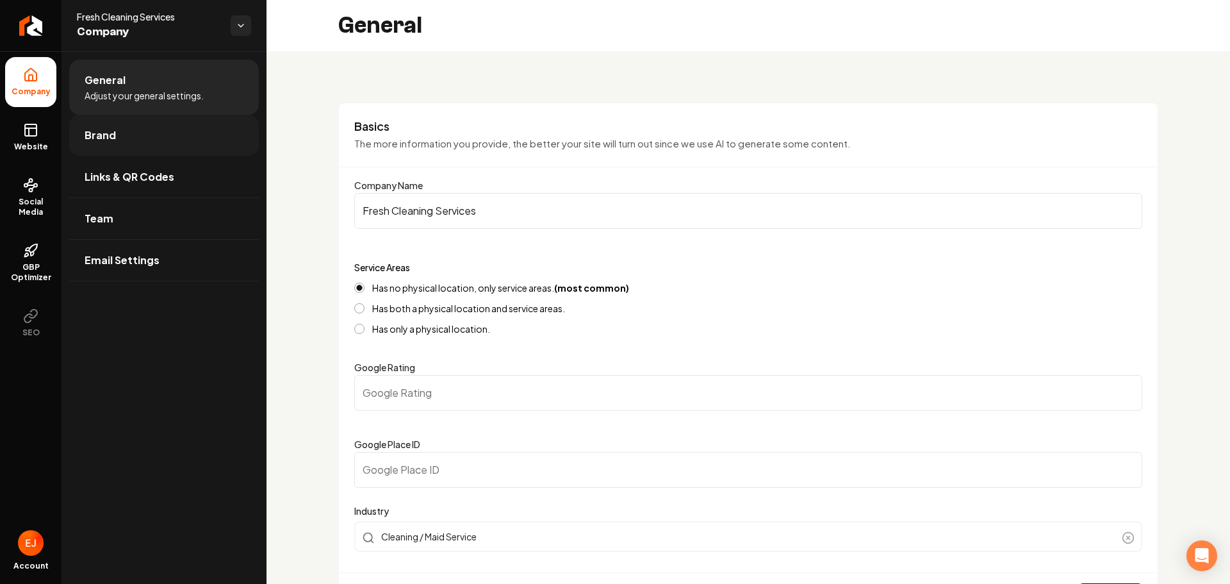
click at [142, 137] on link "Brand" at bounding box center [164, 135] width 190 height 41
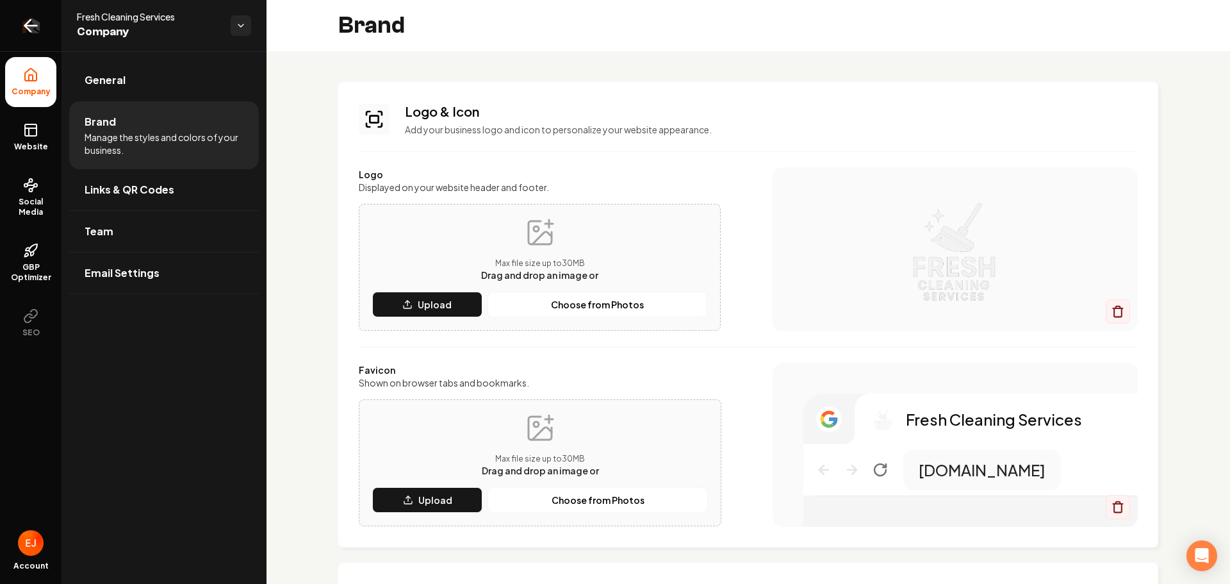
click at [29, 31] on icon "Return to dashboard" at bounding box center [31, 25] width 21 height 21
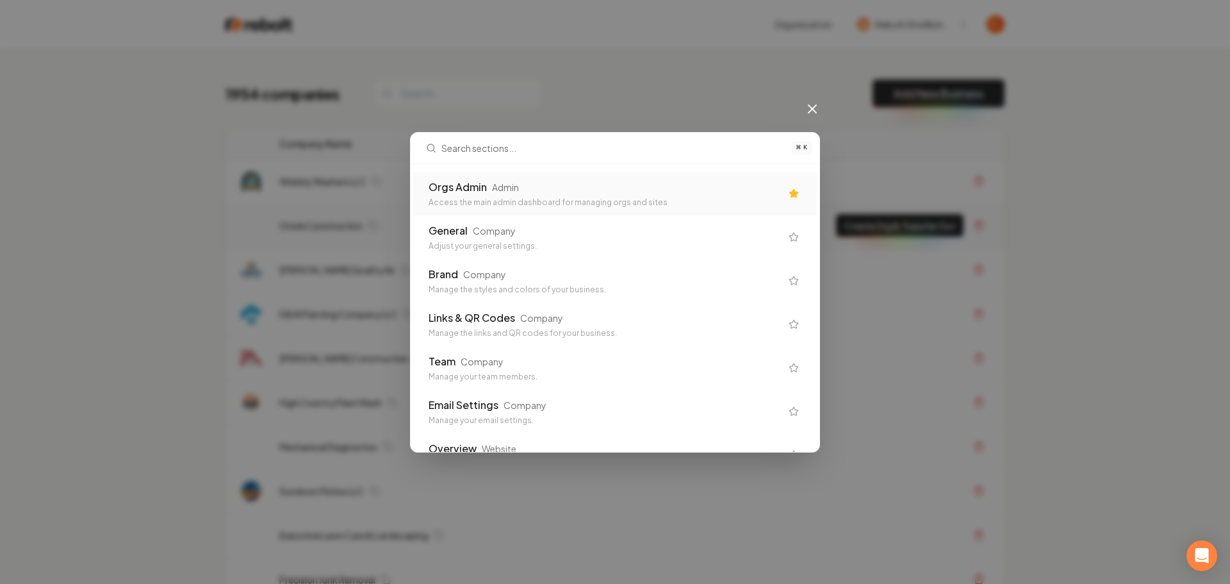
click at [552, 206] on div "Access the main admin dashboard for managing orgs and sites" at bounding box center [605, 202] width 352 height 10
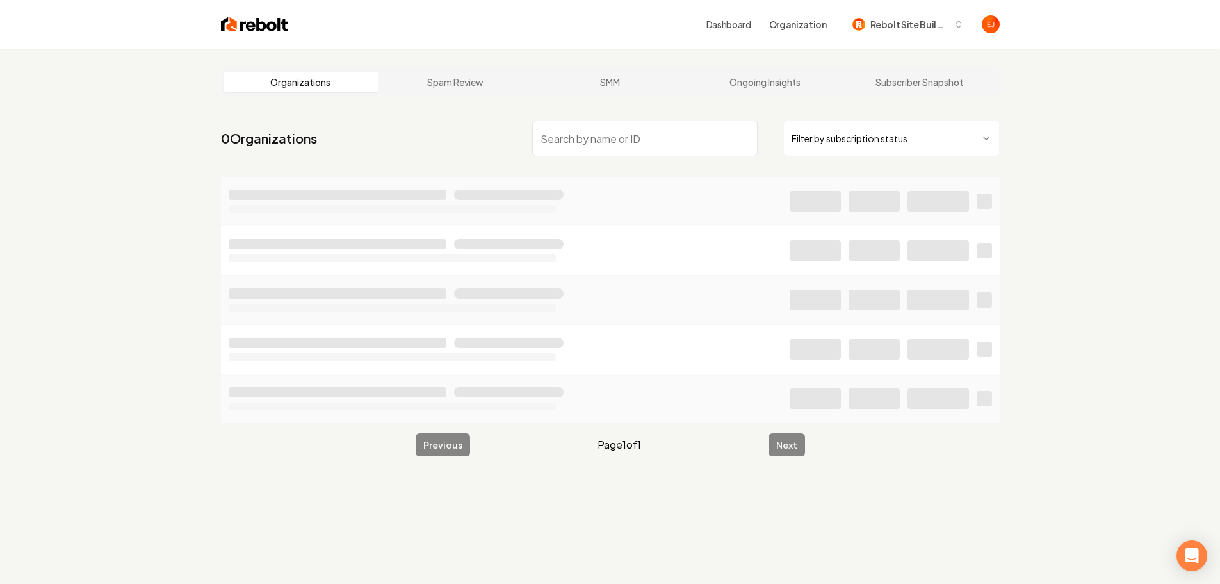
click at [639, 145] on input "search" at bounding box center [645, 138] width 226 height 36
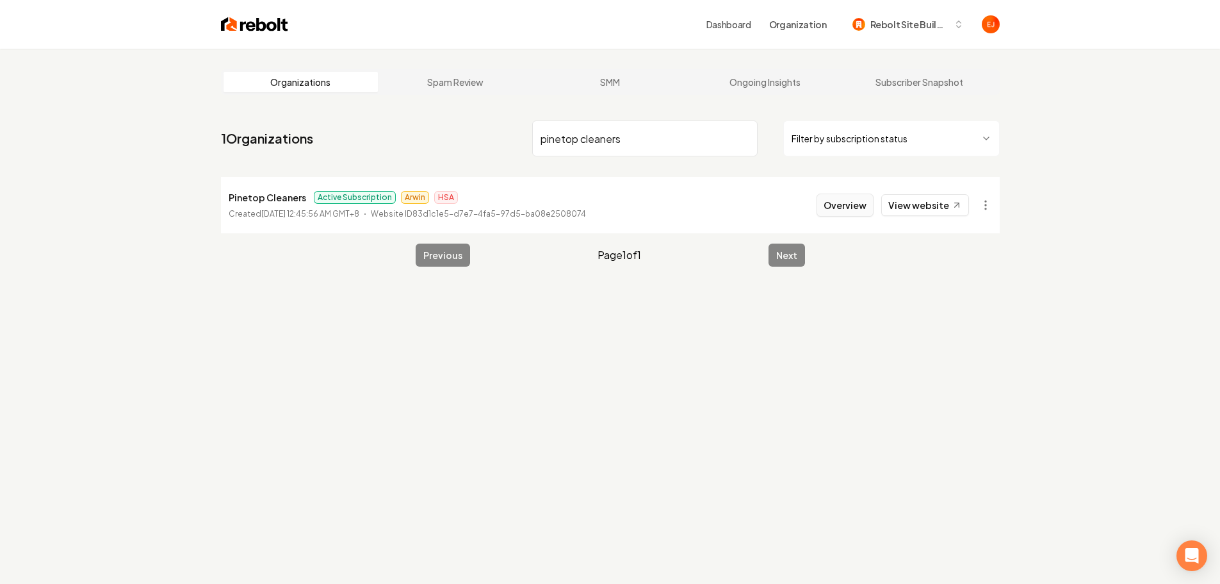
type input "pinetop cleaners"
click at [836, 213] on button "Overview" at bounding box center [845, 204] width 57 height 23
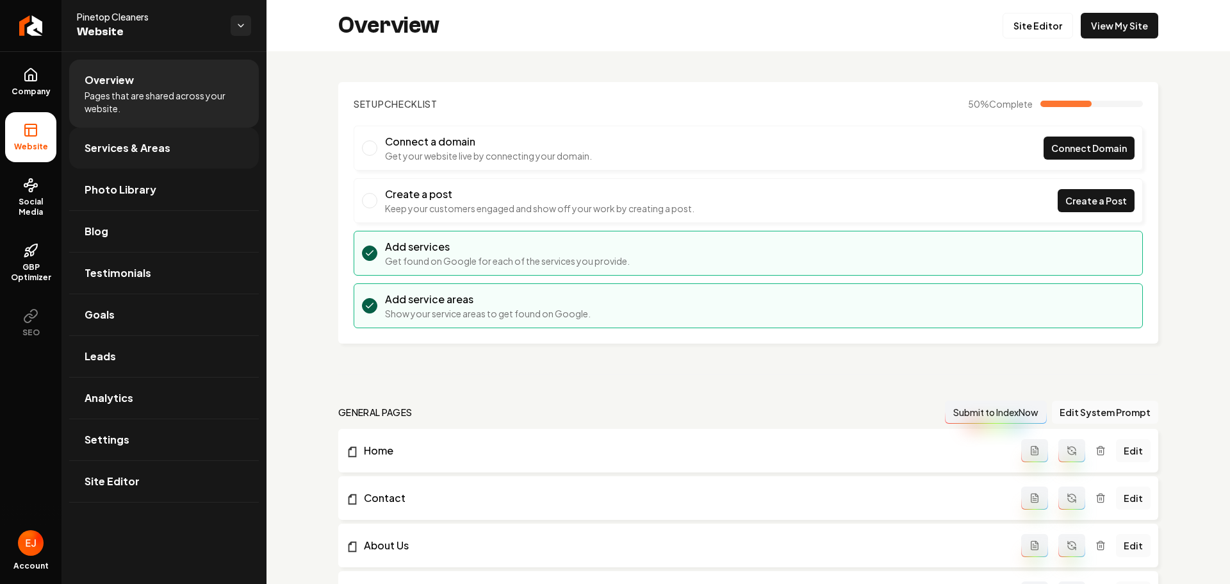
click at [186, 149] on link "Services & Areas" at bounding box center [164, 147] width 190 height 41
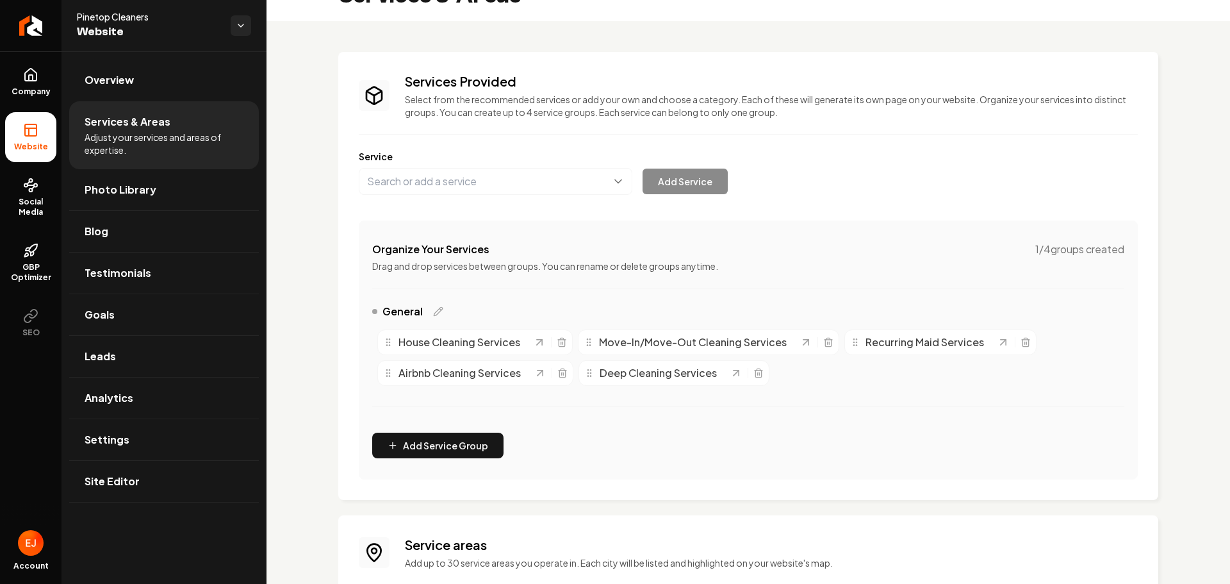
scroll to position [168, 0]
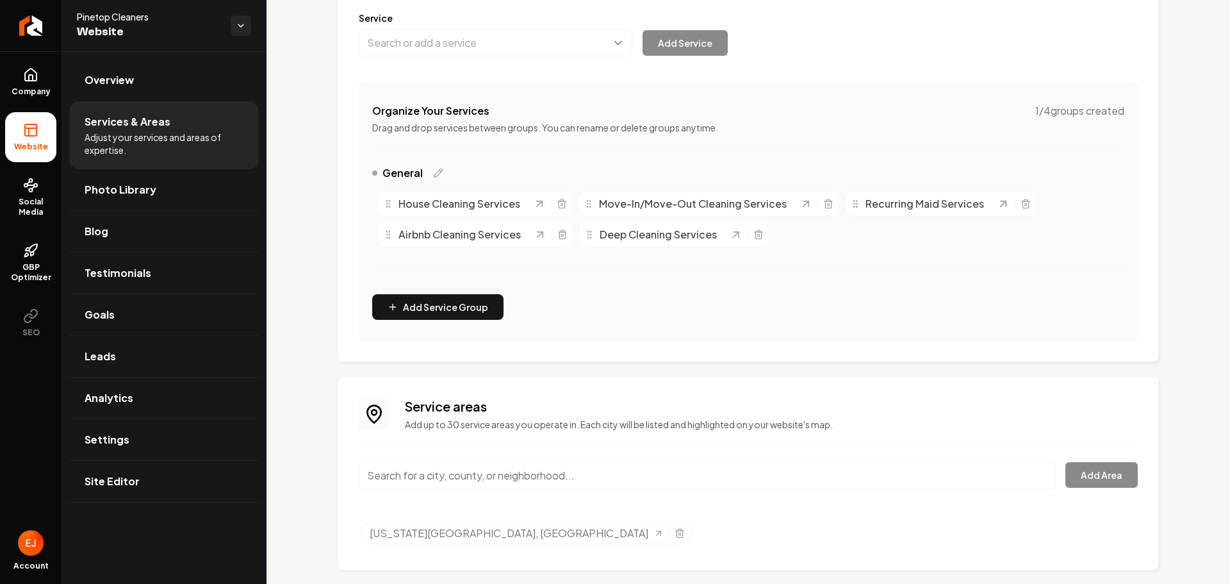
click at [468, 480] on input "Main content area" at bounding box center [707, 475] width 696 height 27
type input "Bend, [GEOGRAPHIC_DATA]"
click at [1101, 479] on button "Add Area" at bounding box center [1101, 475] width 72 height 26
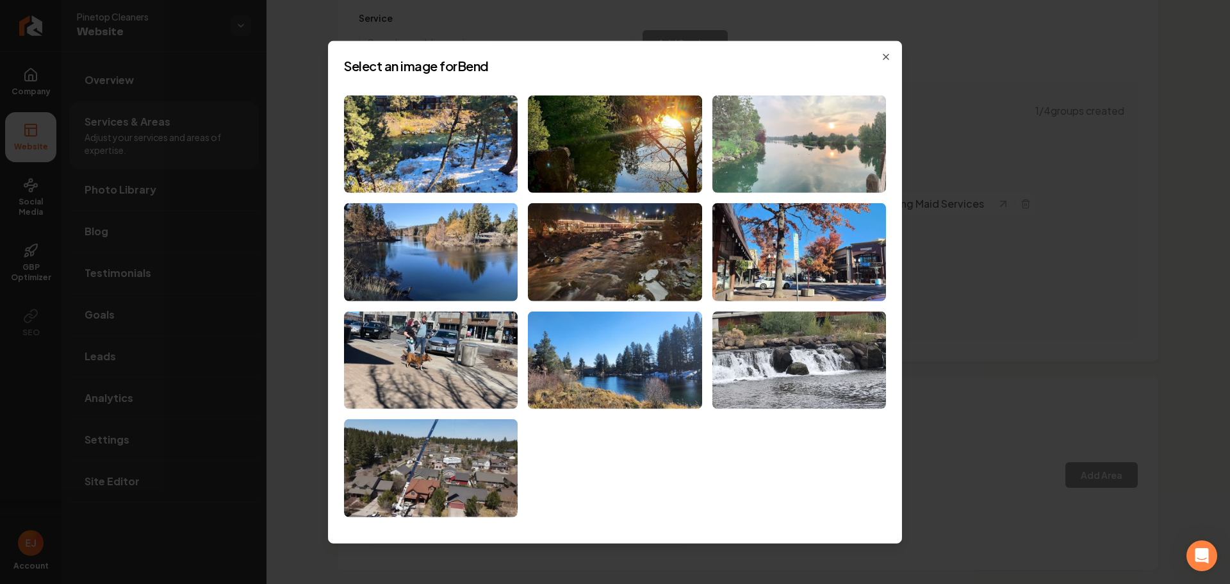
click at [837, 147] on img at bounding box center [799, 144] width 174 height 98
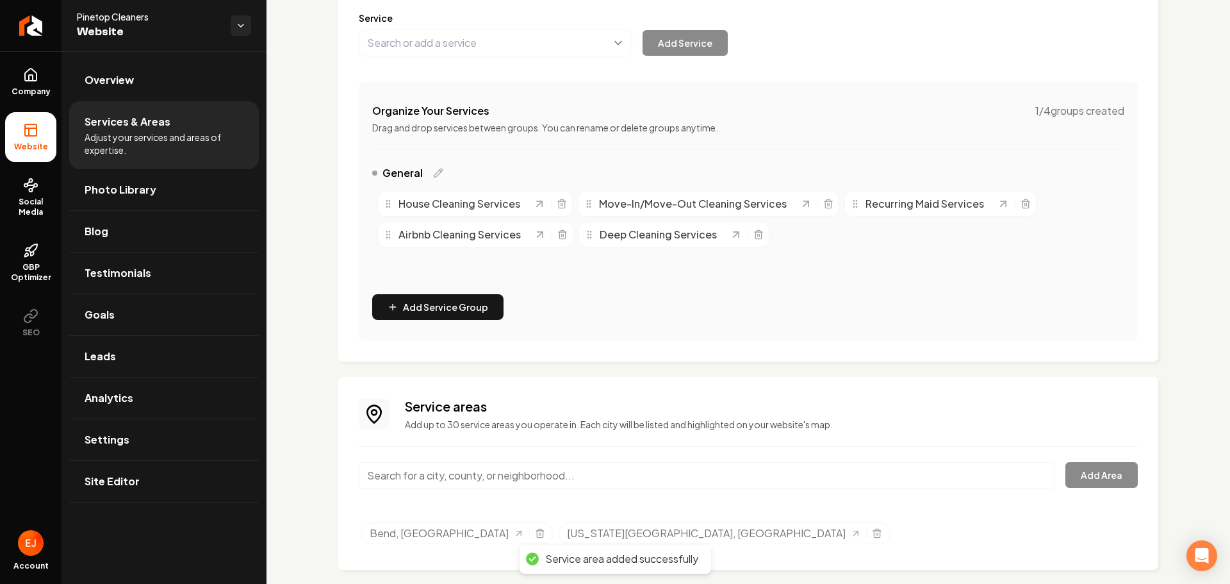
click at [454, 481] on input "Main content area" at bounding box center [707, 475] width 696 height 27
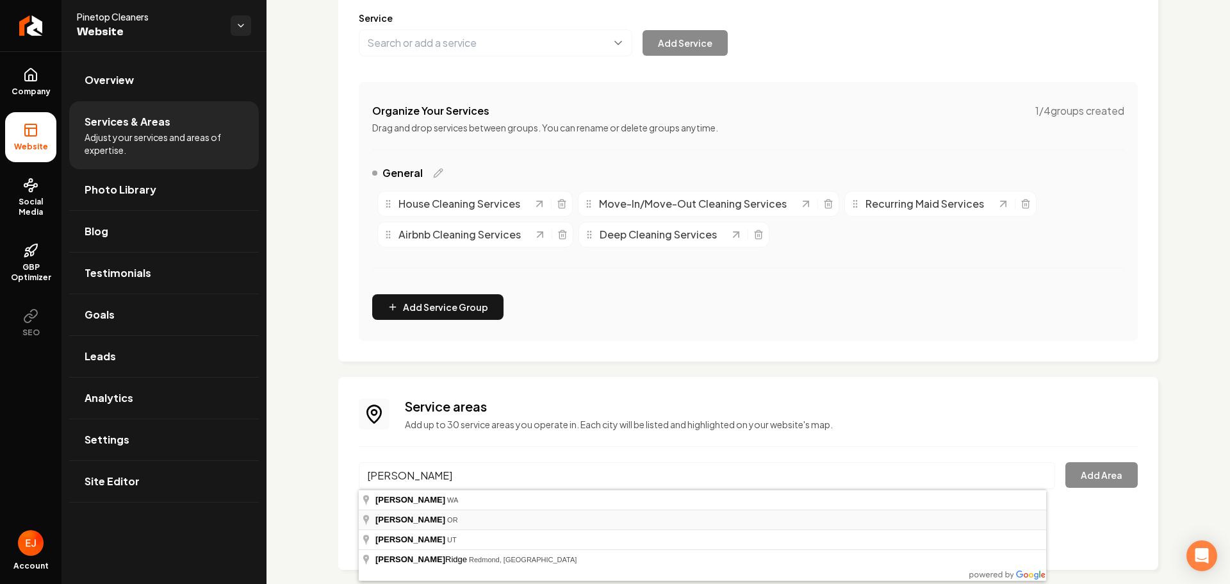
type input "Redmond, OR"
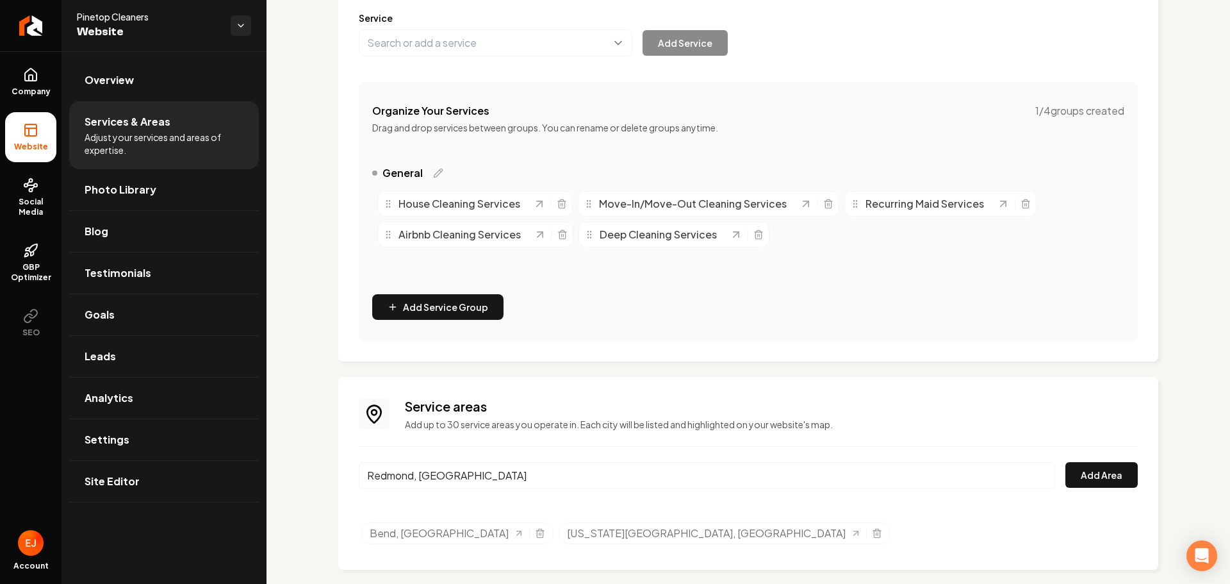
click at [472, 480] on input "Redmond, OR" at bounding box center [707, 475] width 696 height 27
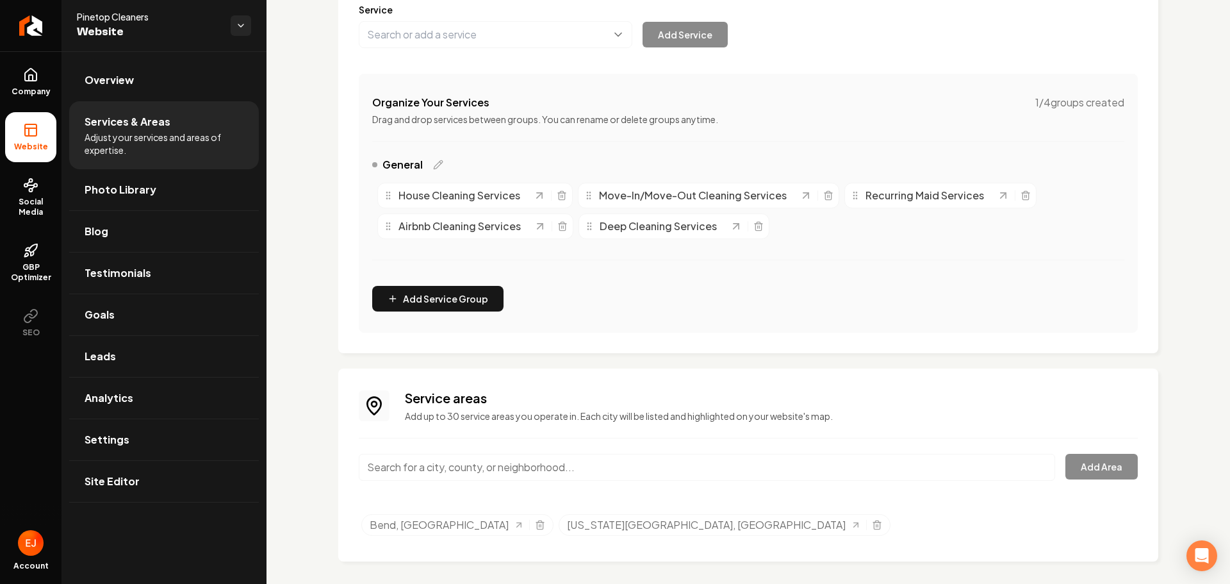
scroll to position [185, 0]
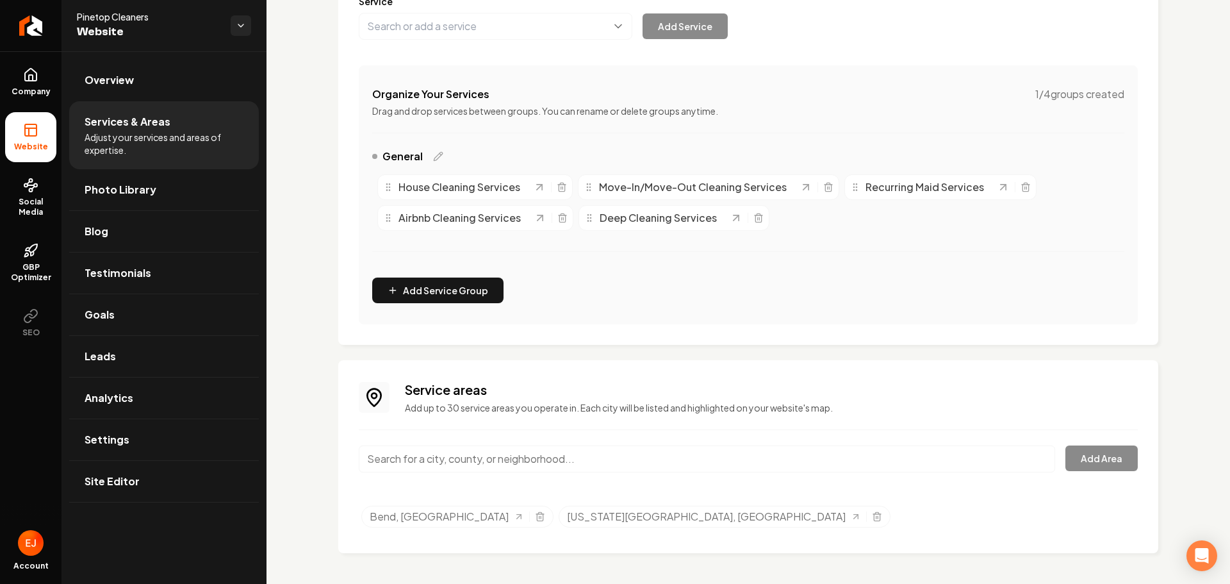
click at [501, 463] on input "Main content area" at bounding box center [707, 458] width 696 height 27
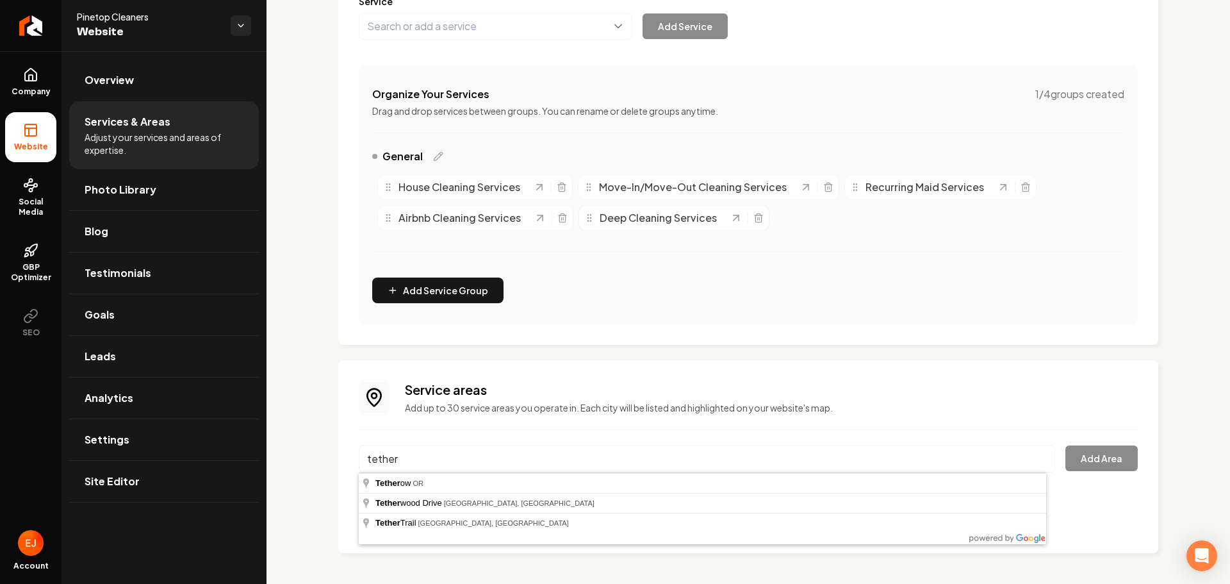
type input "Tetherow, [GEOGRAPHIC_DATA]"
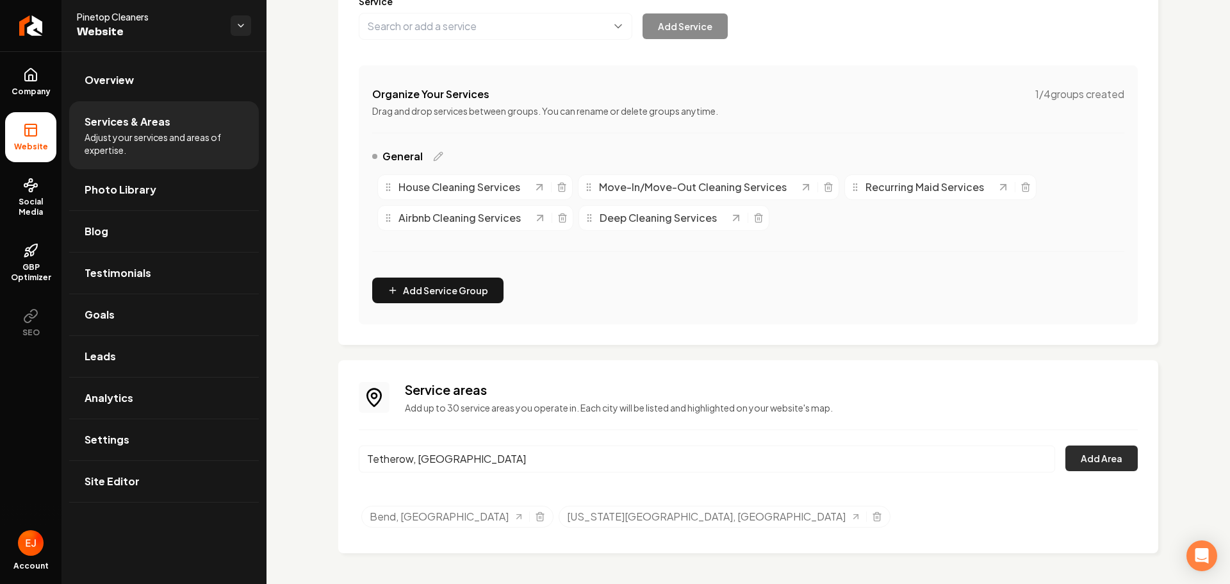
click at [1099, 460] on button "Add Area" at bounding box center [1101, 458] width 72 height 26
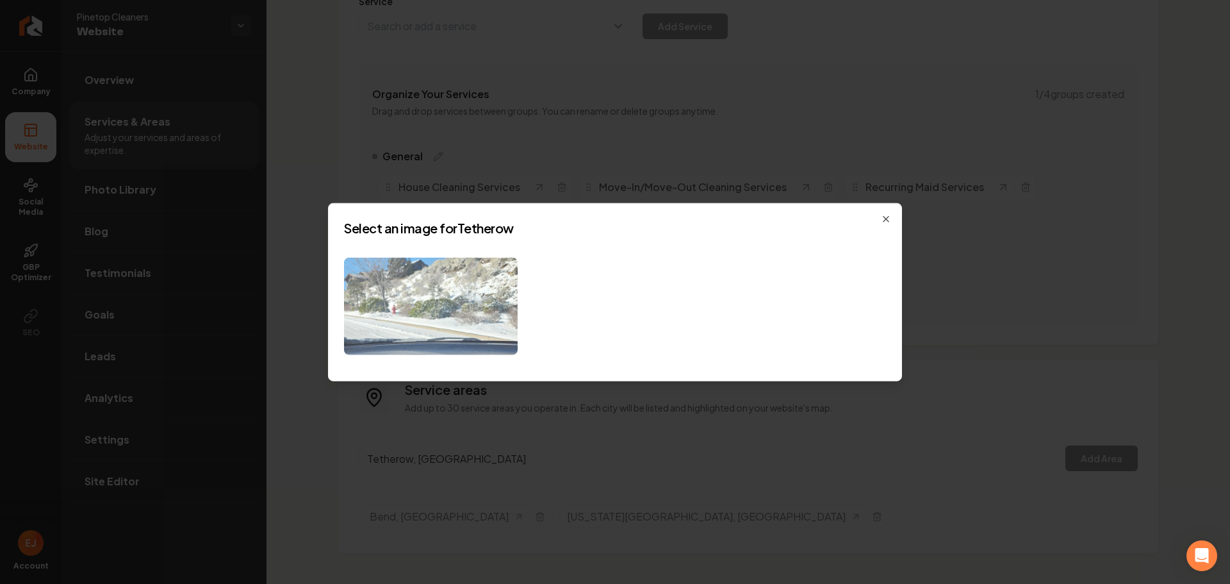
click at [497, 307] on img at bounding box center [431, 306] width 174 height 98
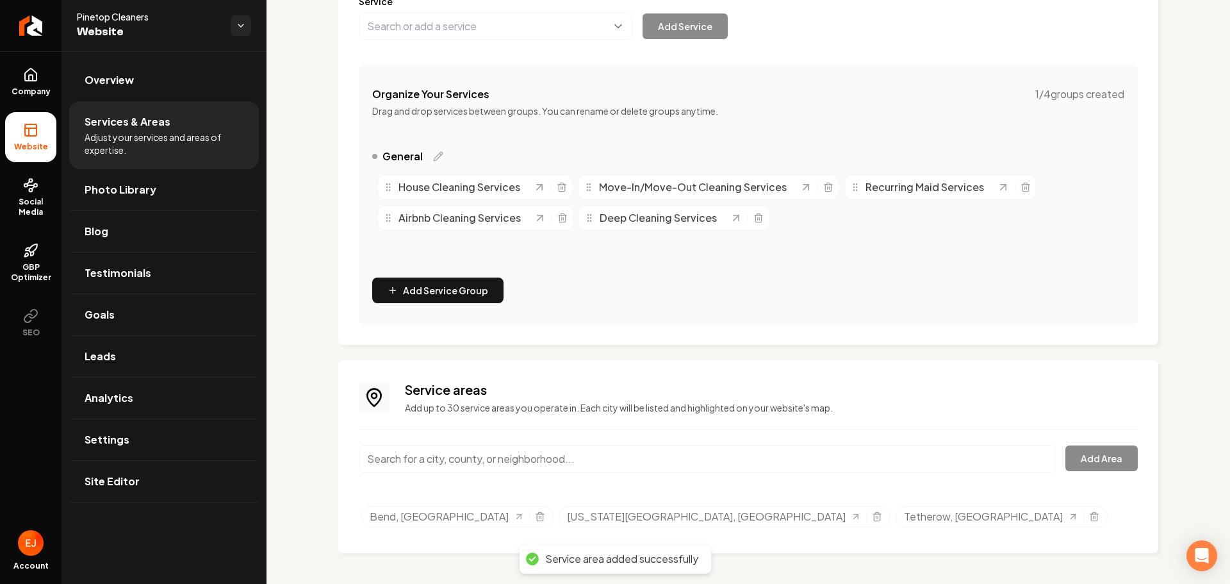
click at [442, 461] on input "Main content area" at bounding box center [707, 458] width 696 height 27
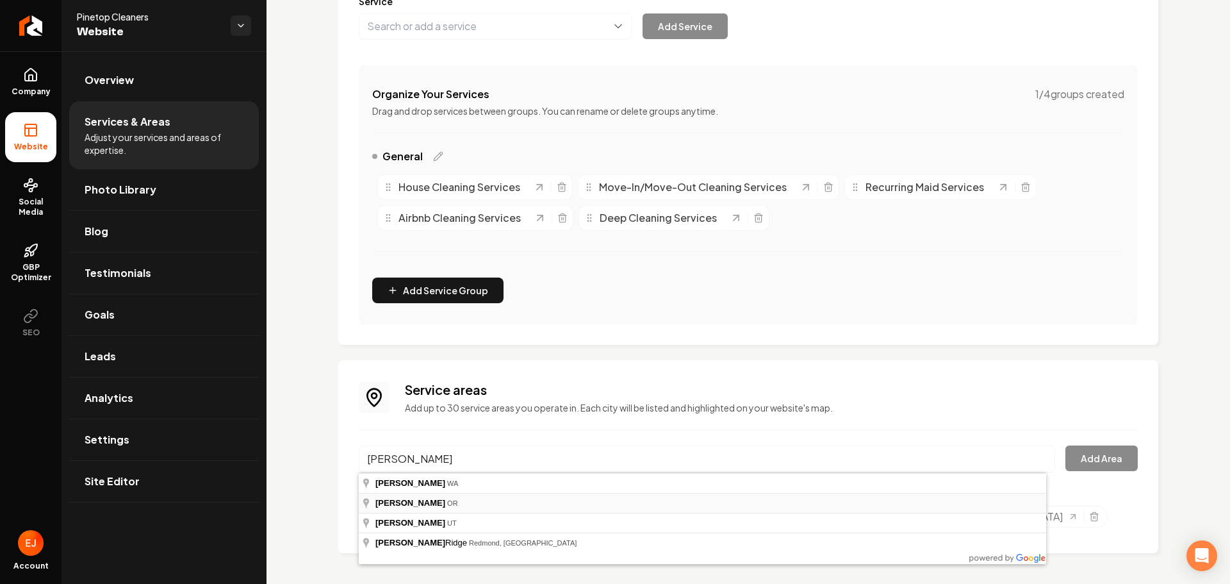
type input "Redmond, OR"
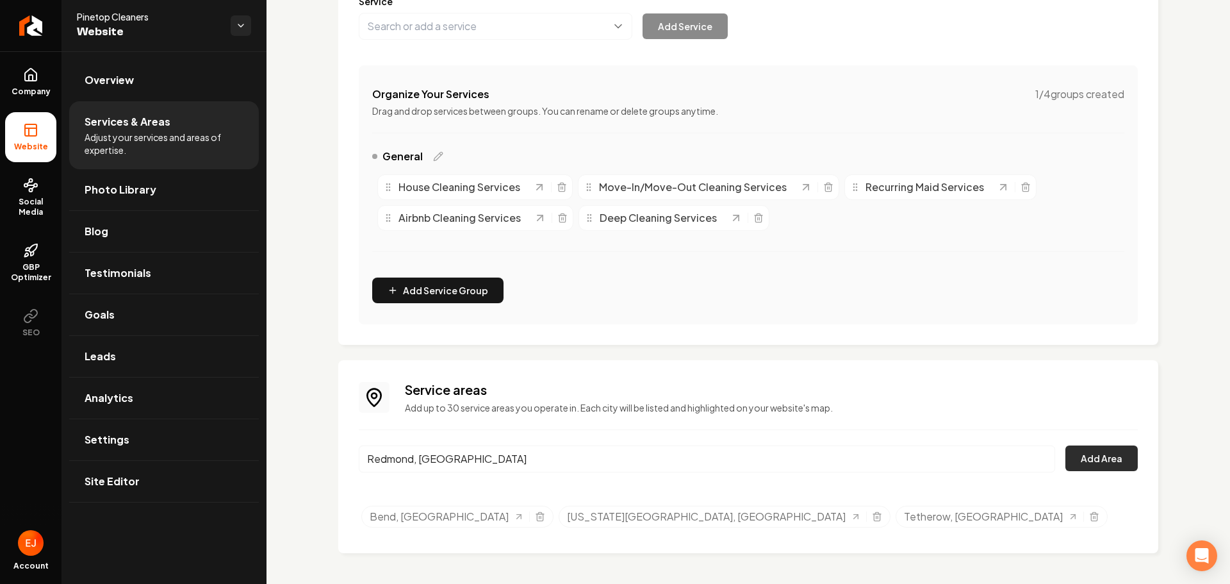
click at [1090, 462] on button "Add Area" at bounding box center [1101, 458] width 72 height 26
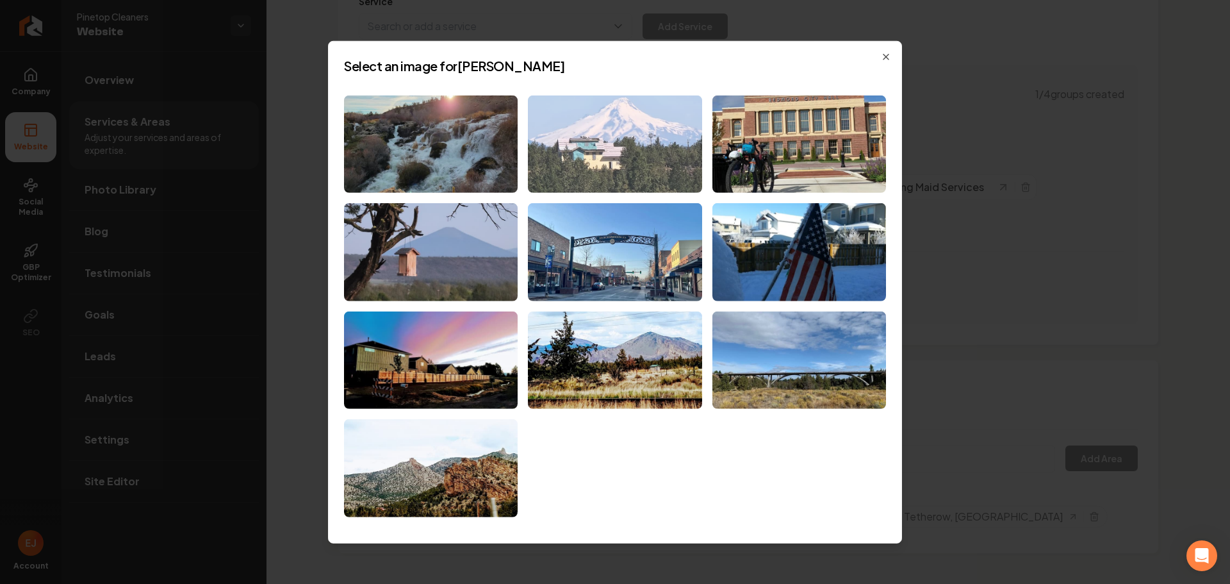
click at [618, 172] on img at bounding box center [615, 144] width 174 height 98
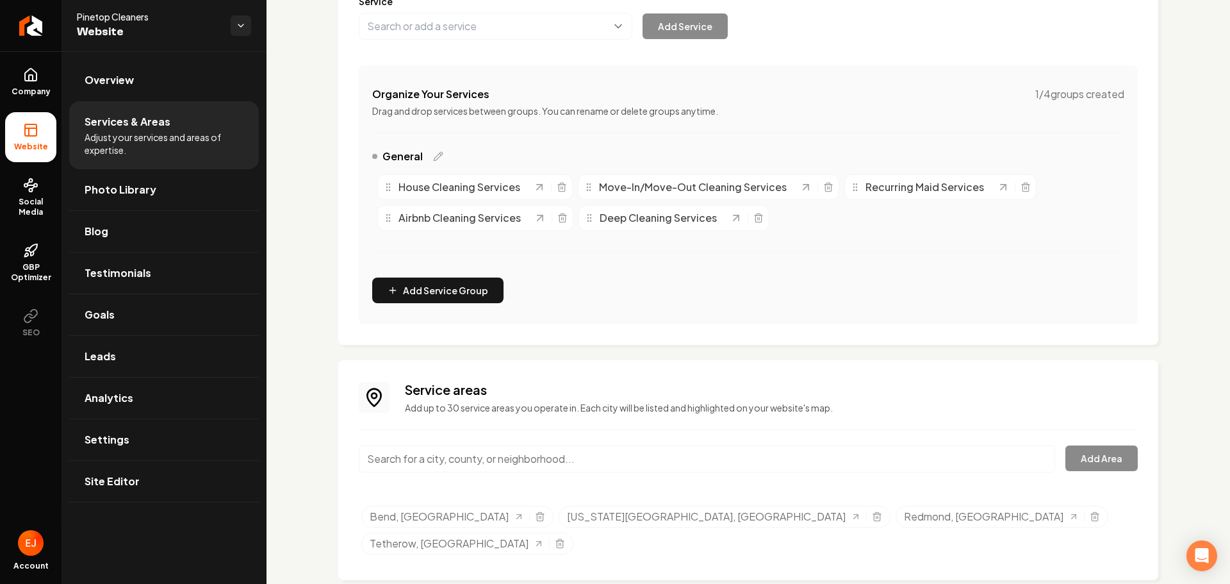
click at [473, 470] on input "Main content area" at bounding box center [707, 458] width 696 height 27
click at [324, 209] on div "Services Provided Select from the recommended services or add your own and choo…" at bounding box center [749, 238] width 964 height 744
click at [352, 513] on div "Service areas Add up to 30 service areas you operate in. Each city will be list…" at bounding box center [748, 470] width 820 height 220
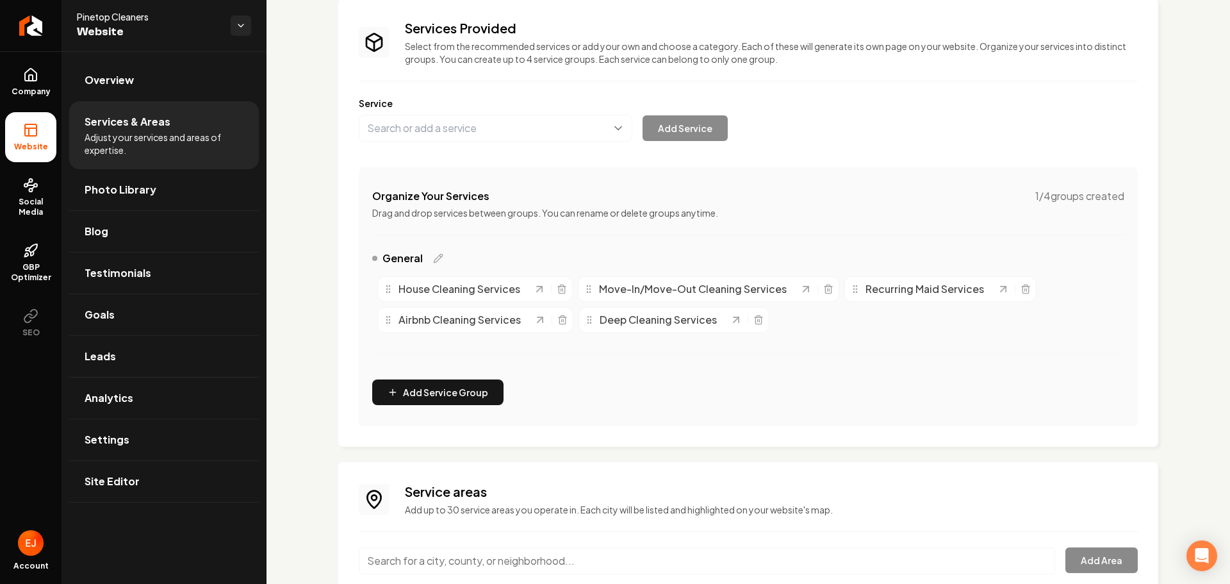
scroll to position [185, 0]
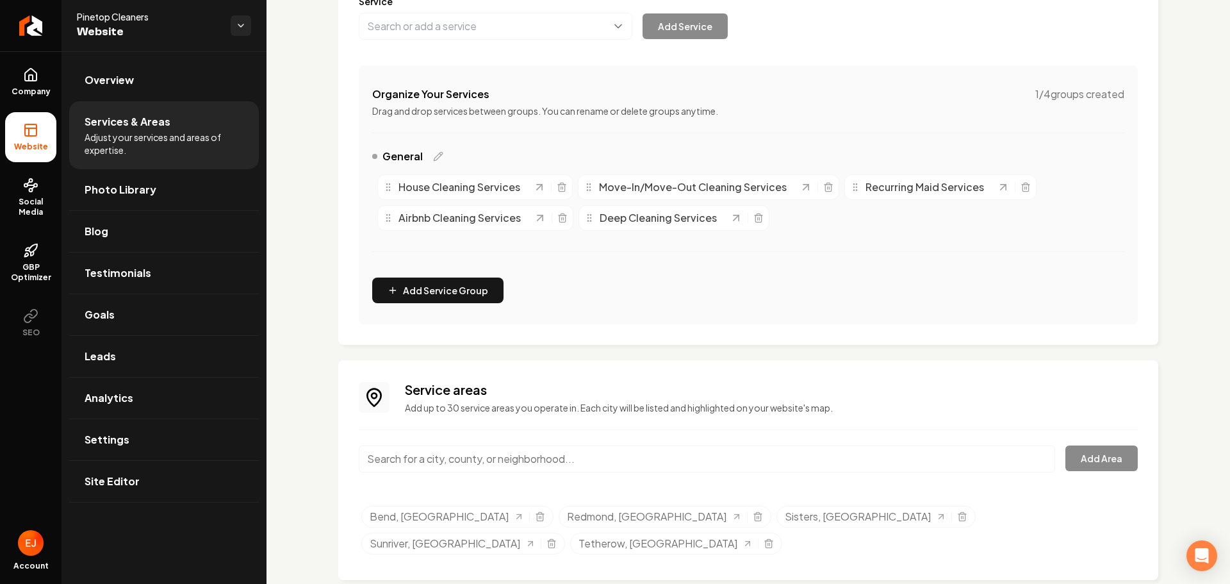
click at [468, 467] on input "Main content area" at bounding box center [707, 458] width 696 height 27
click at [587, 459] on input "Main content area" at bounding box center [707, 458] width 696 height 27
